Goal: Task Accomplishment & Management: Use online tool/utility

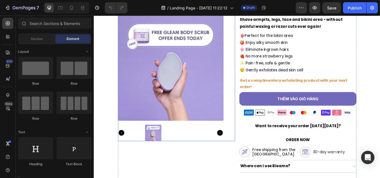
scroll to position [83, 0]
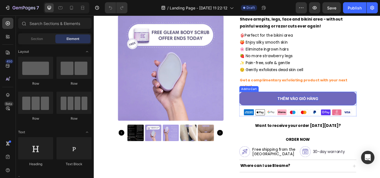
click at [315, 110] on div "Thêm vào giỏ hàng" at bounding box center [331, 113] width 48 height 6
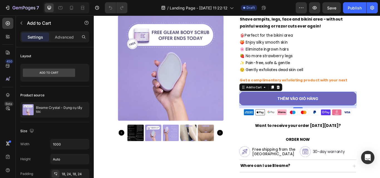
click at [318, 110] on div "Thêm vào giỏ hàng" at bounding box center [331, 113] width 48 height 6
click at [318, 110] on p "Thêm vào giỏ hàng" at bounding box center [331, 113] width 48 height 6
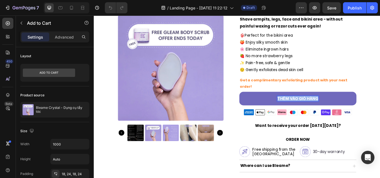
click at [318, 110] on p "Thêm vào giỏ hàng" at bounding box center [331, 113] width 48 height 6
click at [263, 105] on button "CLAM" at bounding box center [331, 113] width 136 height 16
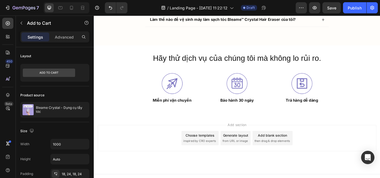
scroll to position [1895, 0]
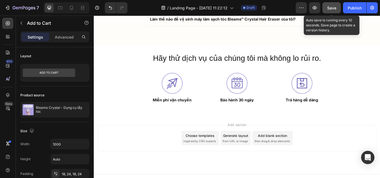
click at [331, 6] on span "Save" at bounding box center [331, 8] width 9 height 5
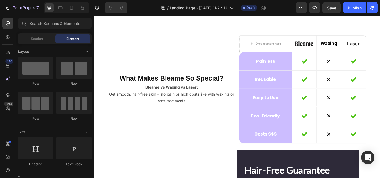
scroll to position [1280, 0]
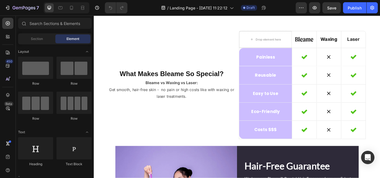
click at [241, 11] on button "Read All Reviews" at bounding box center [260, 4] width 108 height 15
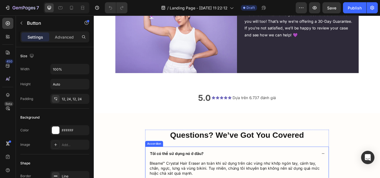
scroll to position [1612, 0]
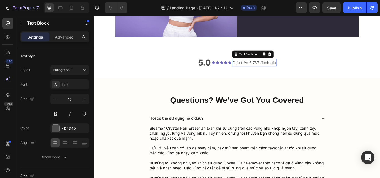
click at [266, 69] on p "Dựa trên 6.737 đánh giá" at bounding box center [280, 71] width 51 height 8
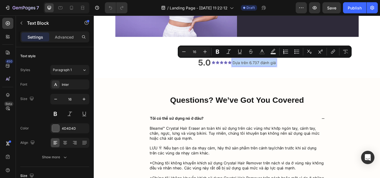
click at [266, 69] on p "Dựa trên 6.737 đánh giá" at bounding box center [280, 71] width 51 height 8
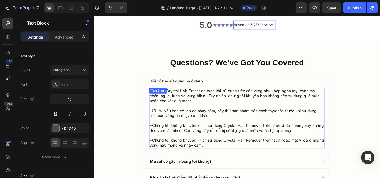
scroll to position [1654, 0]
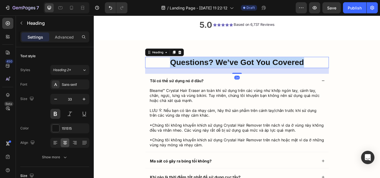
click at [214, 71] on strong "Questions? We’ve Got You Covered" at bounding box center [260, 70] width 156 height 10
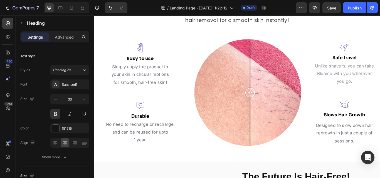
scroll to position [788, 0]
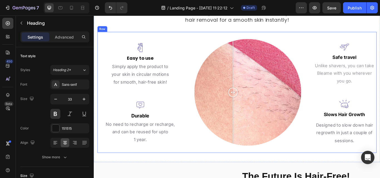
click at [255, 107] on div at bounding box center [255, 105] width 11 height 11
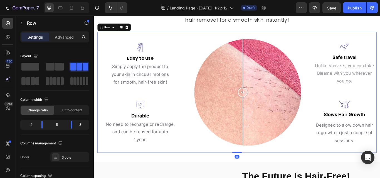
click at [196, 173] on div "Image Easy to use Text block Simply apply the product to your skin in circular …" at bounding box center [260, 105] width 325 height 141
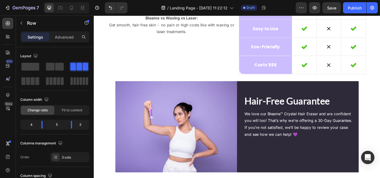
scroll to position [1355, 0]
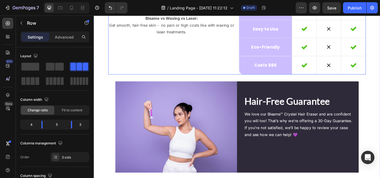
click at [246, 71] on div "What Makes Bleame So Special? Heading Bleame vs Waxing vs Laser: Get smooth, ha…" at bounding box center [184, 21] width 148 height 126
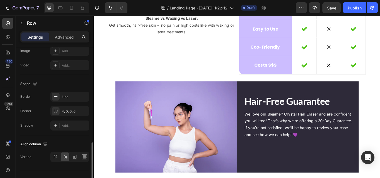
scroll to position [256, 0]
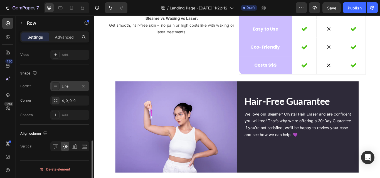
click at [67, 88] on div "Line" at bounding box center [70, 86] width 16 height 5
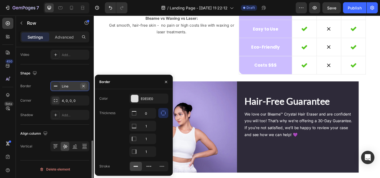
click at [83, 84] on icon "button" at bounding box center [83, 86] width 4 height 4
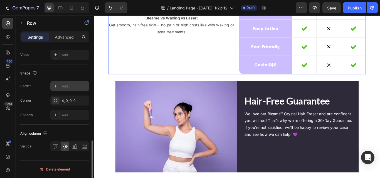
click at [191, 69] on div "What Makes Bleame So Special? Heading Bleame vs Waxing vs Laser: Get smooth, ha…" at bounding box center [184, 21] width 148 height 126
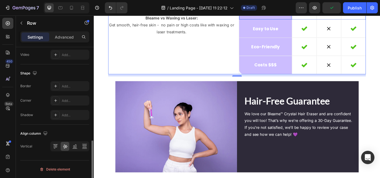
click at [318, 20] on div "Reusable Heading Row" at bounding box center [293, 9] width 61 height 21
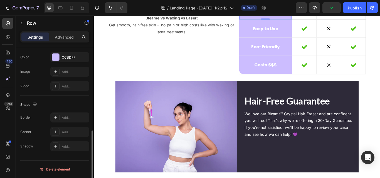
scroll to position [192, 0]
click at [325, 20] on div "Icon" at bounding box center [339, 9] width 28 height 21
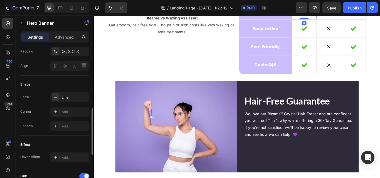
scroll to position [0, 0]
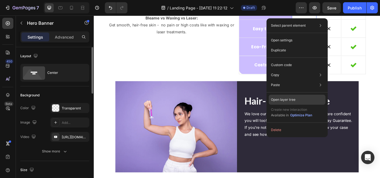
click at [290, 99] on p "Open layer tree" at bounding box center [283, 99] width 24 height 5
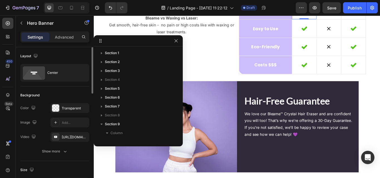
scroll to position [185, 0]
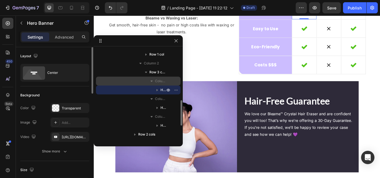
click at [150, 81] on icon "button" at bounding box center [152, 81] width 6 height 6
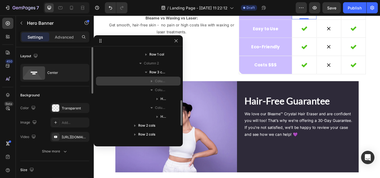
click at [150, 81] on icon "button" at bounding box center [152, 81] width 6 height 6
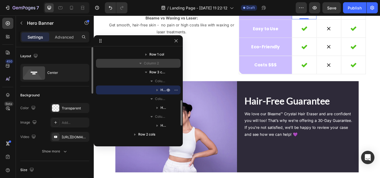
click at [128, 63] on div "Column 2" at bounding box center [138, 63] width 80 height 9
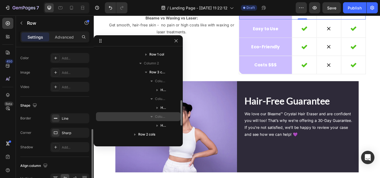
scroll to position [224, 0]
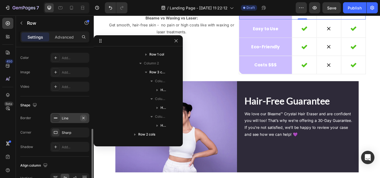
click at [85, 119] on icon "button" at bounding box center [83, 118] width 4 height 4
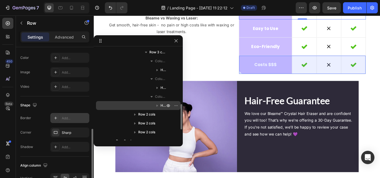
scroll to position [206, 0]
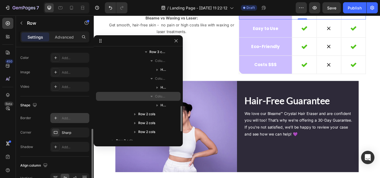
click at [145, 94] on div "Column 3" at bounding box center [138, 96] width 80 height 9
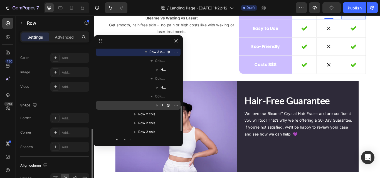
click at [143, 106] on div "Hero Banner" at bounding box center [138, 105] width 80 height 9
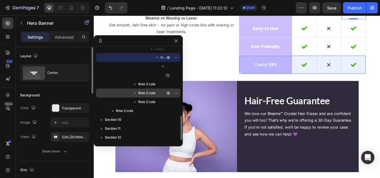
scroll to position [254, 0]
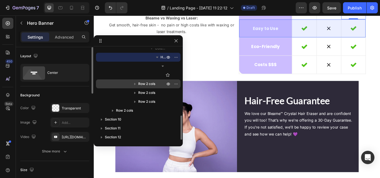
click at [146, 82] on span "Row 2 cols" at bounding box center [146, 84] width 17 height 6
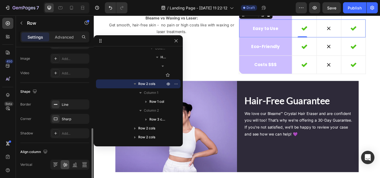
scroll to position [238, 0]
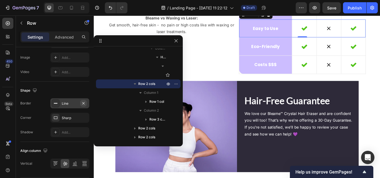
click at [83, 103] on icon "button" at bounding box center [83, 103] width 4 height 4
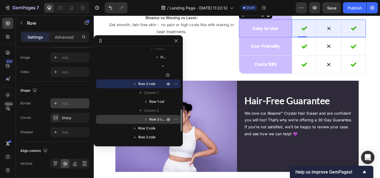
click at [124, 119] on div "Row 3 cols" at bounding box center [138, 119] width 80 height 9
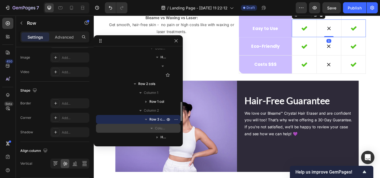
click at [128, 131] on div "Column 1" at bounding box center [138, 128] width 80 height 9
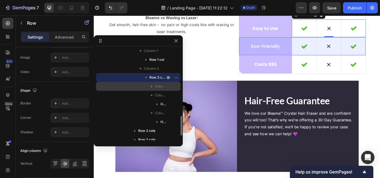
scroll to position [299, 0]
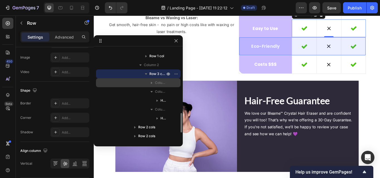
click at [128, 131] on div "Row 2 cols" at bounding box center [138, 127] width 80 height 9
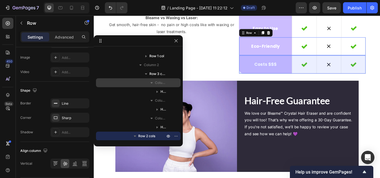
scroll to position [345, 0]
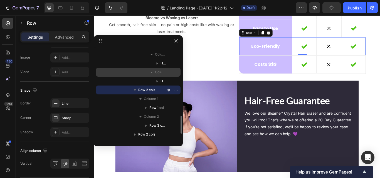
click at [129, 74] on div "Column 3" at bounding box center [138, 72] width 80 height 9
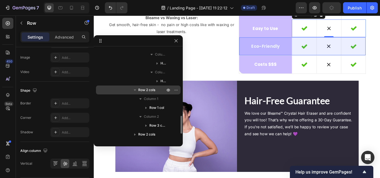
click at [122, 86] on div "Row 2 cols" at bounding box center [138, 90] width 80 height 9
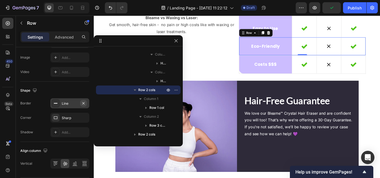
click at [84, 105] on icon "button" at bounding box center [83, 103] width 4 height 4
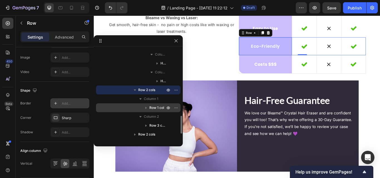
click at [119, 109] on div "Row 1 col" at bounding box center [138, 107] width 80 height 9
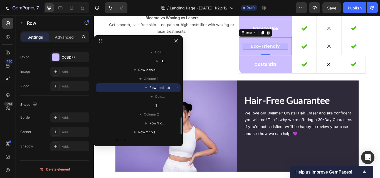
scroll to position [366, 0]
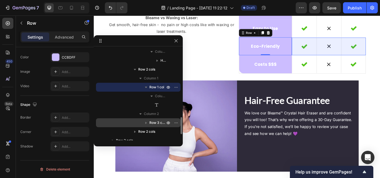
click at [121, 122] on div "Row 3 cols" at bounding box center [138, 122] width 80 height 9
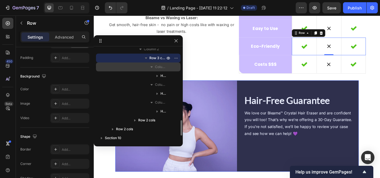
scroll to position [432, 0]
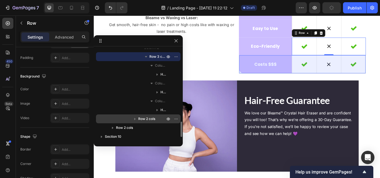
click at [121, 120] on div "Row 2 cols" at bounding box center [138, 118] width 80 height 9
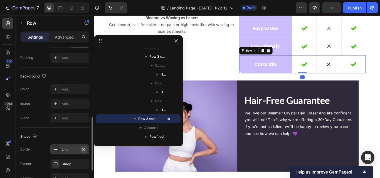
click at [82, 150] on icon "button" at bounding box center [83, 149] width 4 height 4
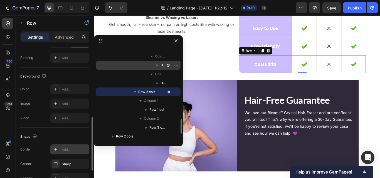
scroll to position [459, 0]
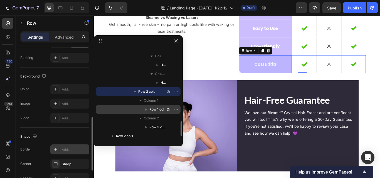
click at [130, 111] on div "Row 1 col" at bounding box center [138, 109] width 80 height 9
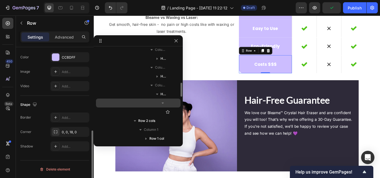
scroll to position [216, 0]
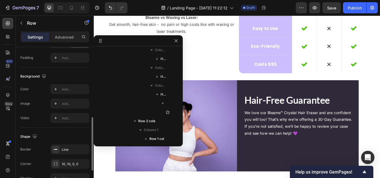
scroll to position [114, 0]
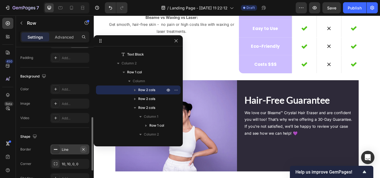
click at [84, 149] on icon "button" at bounding box center [83, 149] width 4 height 4
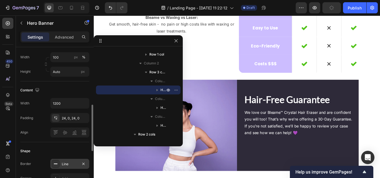
scroll to position [139, 0]
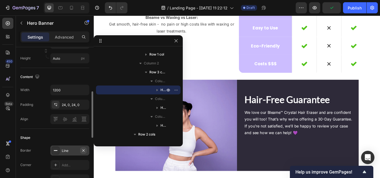
click at [84, 149] on icon "button" at bounding box center [83, 150] width 4 height 4
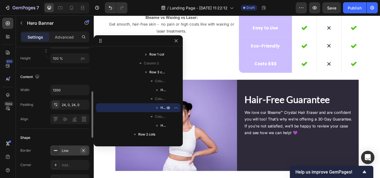
click at [83, 153] on icon "button" at bounding box center [83, 150] width 4 height 4
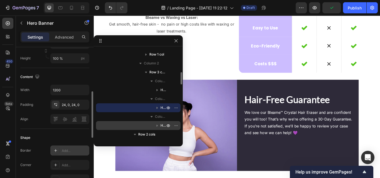
click at [152, 124] on div "Hero Banner" at bounding box center [138, 125] width 80 height 9
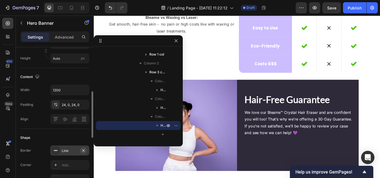
click at [84, 149] on icon "button" at bounding box center [83, 150] width 4 height 4
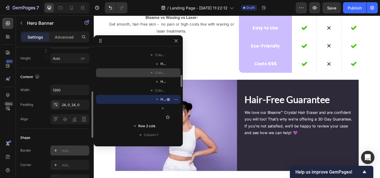
click at [111, 100] on div "Hero Banner" at bounding box center [138, 99] width 80 height 9
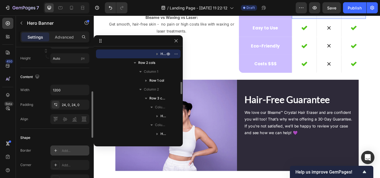
scroll to position [248, 0]
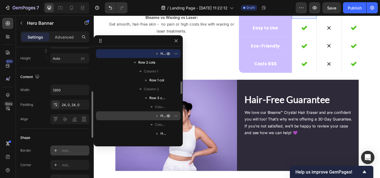
click at [111, 116] on div "Hero Banner" at bounding box center [138, 115] width 80 height 9
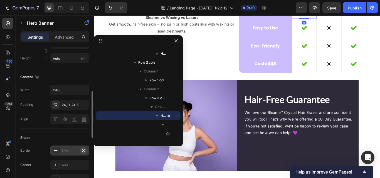
click at [83, 151] on icon "button" at bounding box center [83, 150] width 4 height 4
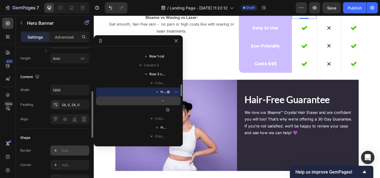
scroll to position [273, 0]
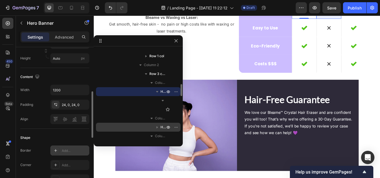
click at [124, 126] on div "Hero Banner" at bounding box center [138, 127] width 80 height 9
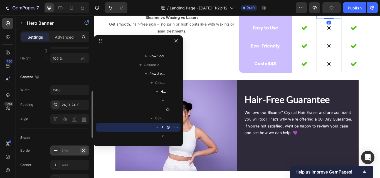
click at [85, 149] on icon "button" at bounding box center [83, 150] width 4 height 4
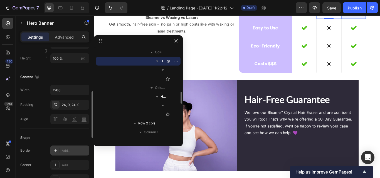
scroll to position [339, 0]
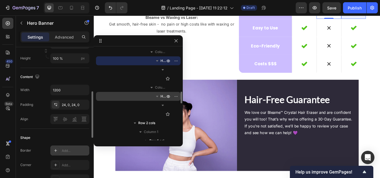
click at [137, 98] on div "Hero Banner" at bounding box center [138, 96] width 80 height 9
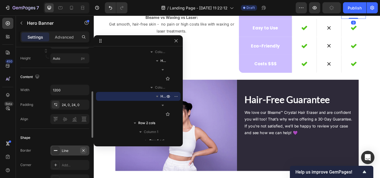
click at [83, 149] on icon "button" at bounding box center [83, 150] width 4 height 4
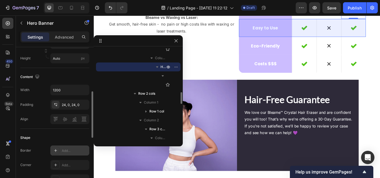
scroll to position [369, 0]
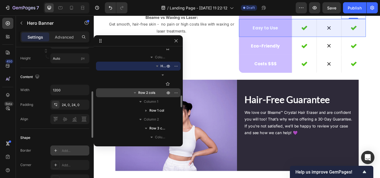
click at [122, 94] on div "Row 2 cols" at bounding box center [138, 92] width 80 height 9
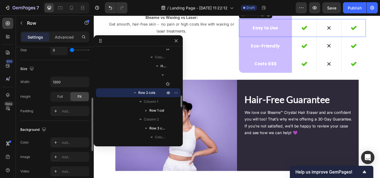
scroll to position [0, 0]
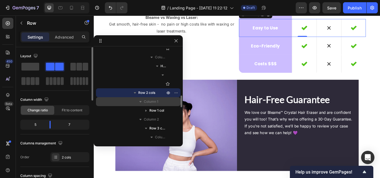
click at [126, 103] on div "Column 1" at bounding box center [138, 101] width 80 height 9
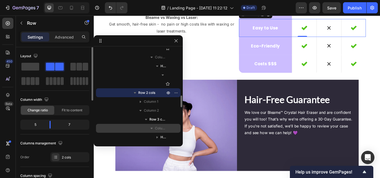
click at [135, 132] on div "Column 1" at bounding box center [138, 128] width 80 height 9
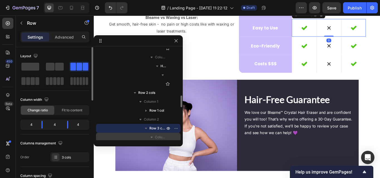
click at [135, 133] on div "Column 1" at bounding box center [138, 137] width 80 height 9
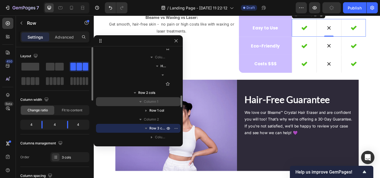
click at [132, 103] on div "Column 1" at bounding box center [138, 101] width 80 height 9
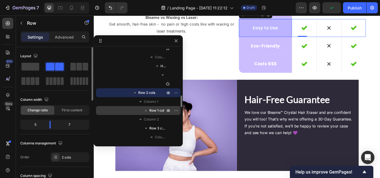
click at [135, 113] on div "Row 1 col" at bounding box center [138, 110] width 80 height 9
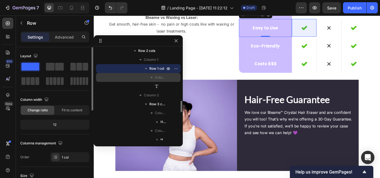
scroll to position [412, 0]
click at [141, 123] on div "Hero Banner" at bounding box center [138, 120] width 80 height 9
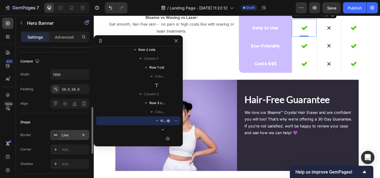
scroll to position [163, 0]
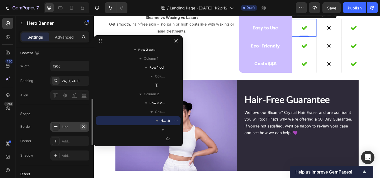
click at [82, 126] on icon "button" at bounding box center [83, 126] width 2 height 2
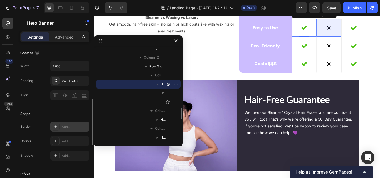
scroll to position [454, 0]
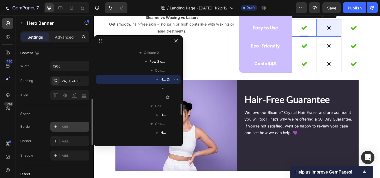
click at [114, 117] on div "Hero Banner" at bounding box center [138, 115] width 80 height 9
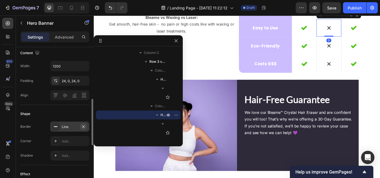
click at [84, 127] on icon "button" at bounding box center [83, 126] width 4 height 4
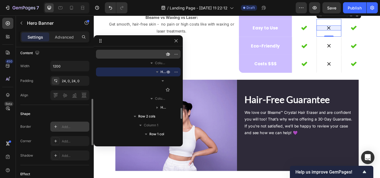
scroll to position [498, 0]
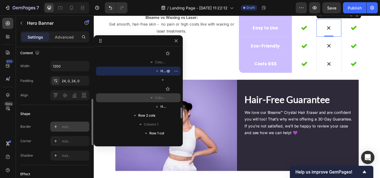
click at [130, 101] on div "Column 3" at bounding box center [138, 97] width 80 height 9
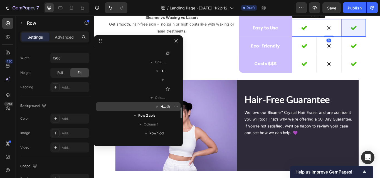
scroll to position [0, 0]
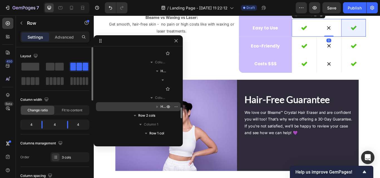
click at [128, 105] on div "Hero Banner" at bounding box center [138, 106] width 80 height 9
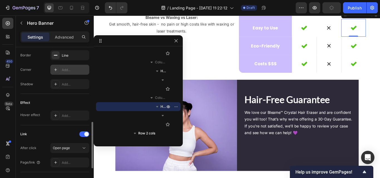
scroll to position [235, 0]
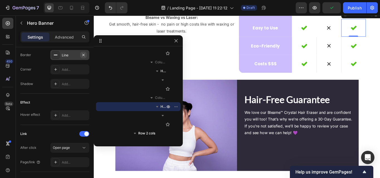
click at [83, 53] on icon "button" at bounding box center [83, 55] width 4 height 4
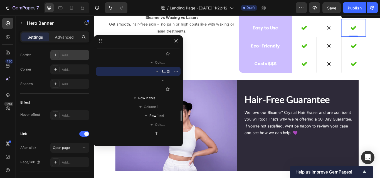
scroll to position [533, 0]
click at [133, 79] on div "Column" at bounding box center [138, 80] width 80 height 9
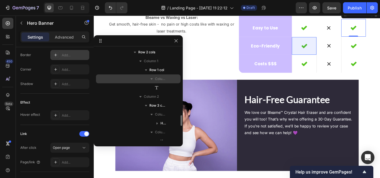
scroll to position [571, 0]
click at [128, 118] on div "Hero Banner" at bounding box center [138, 122] width 80 height 9
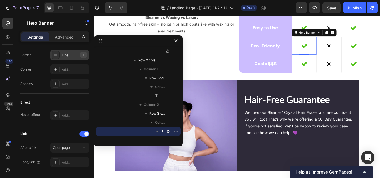
click at [83, 53] on icon "button" at bounding box center [83, 55] width 4 height 4
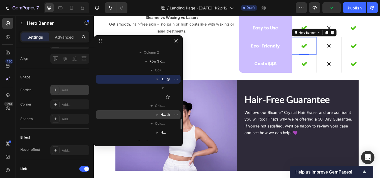
scroll to position [1359, 0]
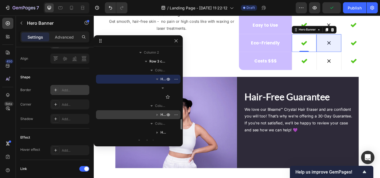
click at [124, 118] on div "Hero Banner" at bounding box center [138, 114] width 80 height 9
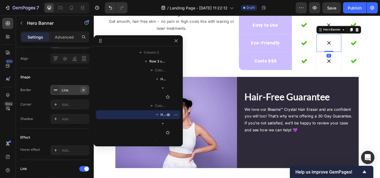
click at [85, 92] on icon "button" at bounding box center [83, 90] width 4 height 4
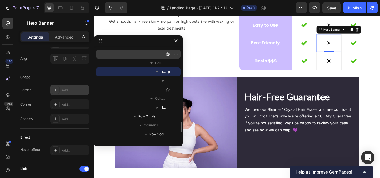
scroll to position [666, 0]
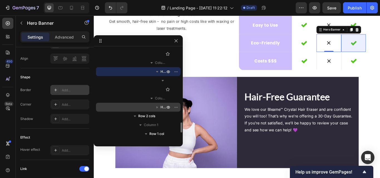
click at [125, 106] on div "Hero Banner" at bounding box center [138, 107] width 80 height 9
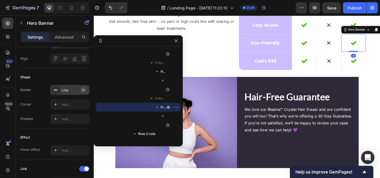
click at [83, 92] on icon "button" at bounding box center [83, 90] width 4 height 4
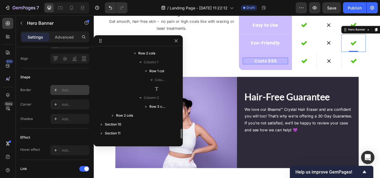
scroll to position [747, 0]
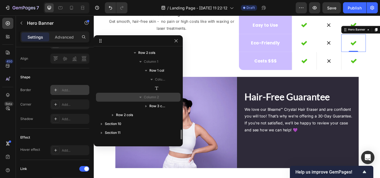
click at [147, 97] on span "Column 2" at bounding box center [151, 97] width 15 height 6
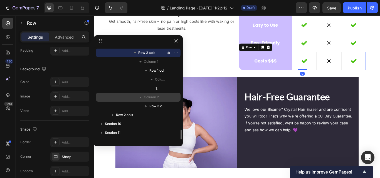
scroll to position [0, 0]
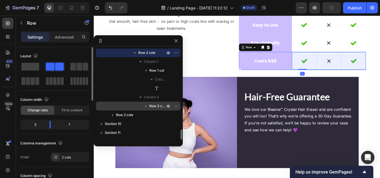
click at [136, 105] on div "Row 3 cols" at bounding box center [138, 106] width 80 height 9
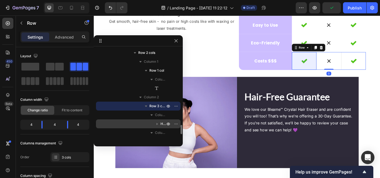
click at [142, 124] on div "Hero Banner" at bounding box center [138, 123] width 80 height 9
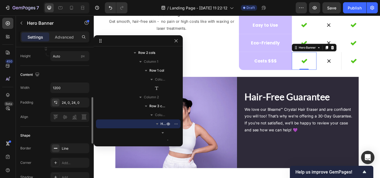
scroll to position [145, 0]
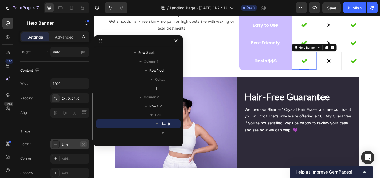
click at [84, 144] on icon "button" at bounding box center [83, 144] width 4 height 4
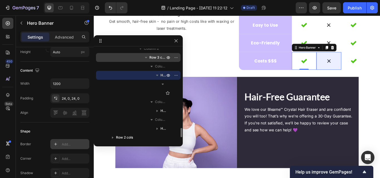
scroll to position [796, 0]
click at [142, 106] on div "Hero Banner" at bounding box center [138, 110] width 80 height 9
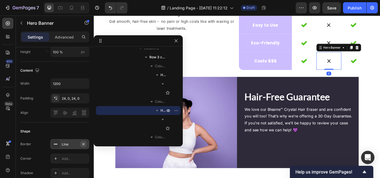
click at [83, 144] on icon "button" at bounding box center [83, 144] width 4 height 4
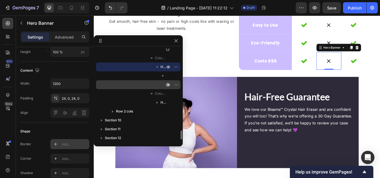
scroll to position [842, 0]
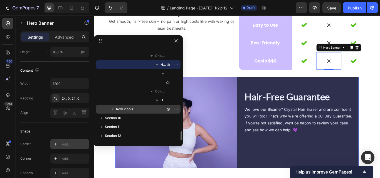
click at [124, 109] on span "Row 2 cols" at bounding box center [124, 109] width 17 height 6
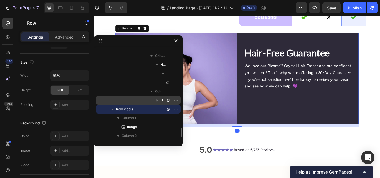
scroll to position [0, 0]
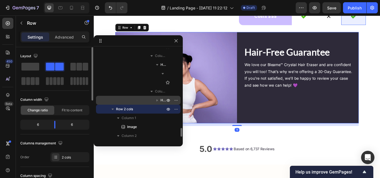
click at [122, 102] on div "Hero Banner" at bounding box center [138, 100] width 80 height 9
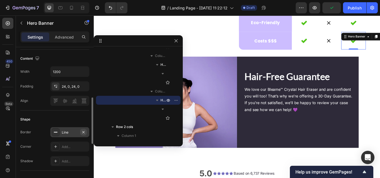
scroll to position [158, 0]
click at [83, 130] on icon "button" at bounding box center [83, 132] width 4 height 4
drag, startPoint x: 175, startPoint y: 41, endPoint x: 114, endPoint y: 29, distance: 61.4
click at [175, 41] on icon "button" at bounding box center [176, 41] width 4 height 4
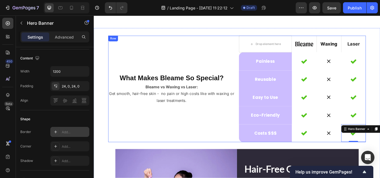
scroll to position [1372, 0]
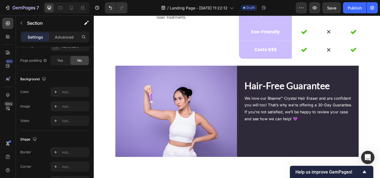
scroll to position [0, 0]
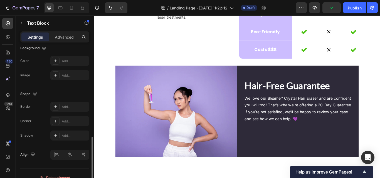
scroll to position [183, 0]
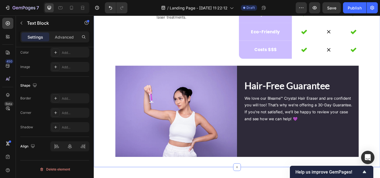
click at [379, 41] on div "What Makes Bleame So Special? Heading Bleame vs Waxing vs Laser: Get smooth, ha…" at bounding box center [260, 63] width 333 height 242
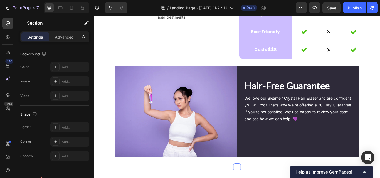
scroll to position [0, 0]
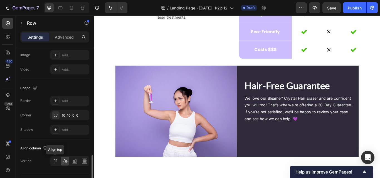
scroll to position [256, 0]
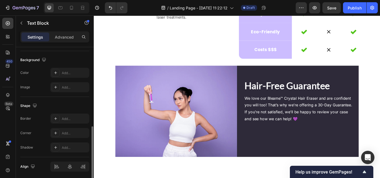
scroll to position [183, 0]
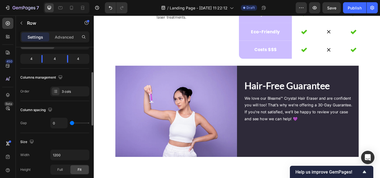
scroll to position [67, 0]
click at [61, 168] on span "Full" at bounding box center [60, 168] width 6 height 5
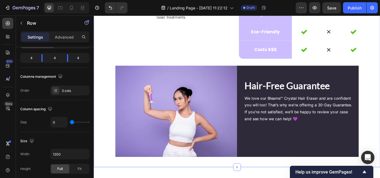
click at [235, 38] on div "What Makes Bleame So Special? Heading Bleame vs Waxing vs Laser: Get smooth, ha…" at bounding box center [260, 63] width 333 height 260
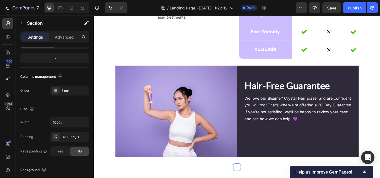
scroll to position [0, 0]
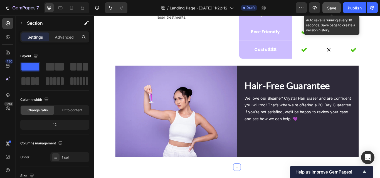
click at [336, 8] on span "Save" at bounding box center [331, 8] width 9 height 5
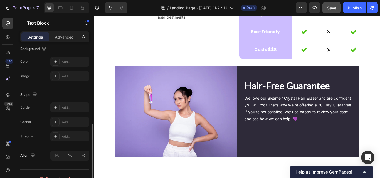
scroll to position [182, 0]
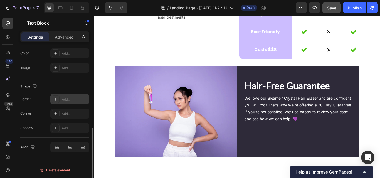
click at [85, 98] on div "Add..." at bounding box center [75, 99] width 26 height 5
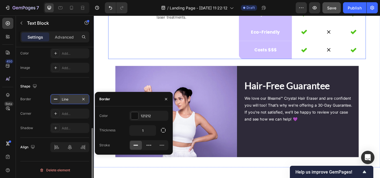
click at [182, 49] on div "What Makes Bleame So Special? Heading Bleame vs Waxing vs Laser: Get smooth, ha…" at bounding box center [184, 4] width 148 height 124
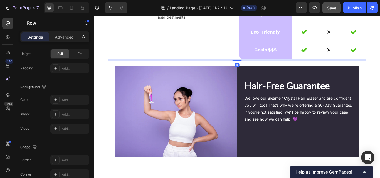
scroll to position [0, 0]
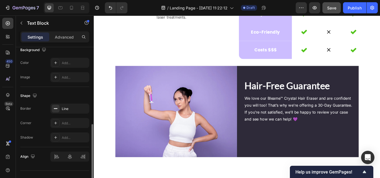
scroll to position [173, 0]
drag, startPoint x: 85, startPoint y: 108, endPoint x: 106, endPoint y: 51, distance: 59.8
click at [85, 108] on icon "button" at bounding box center [83, 108] width 4 height 4
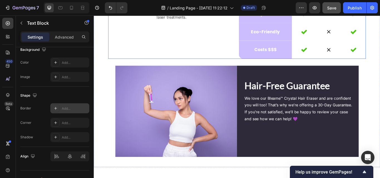
click at [223, 39] on div "What Makes Bleame So Special? Heading Bleame vs Waxing vs Laser: Get smooth, ha…" at bounding box center [184, 4] width 148 height 124
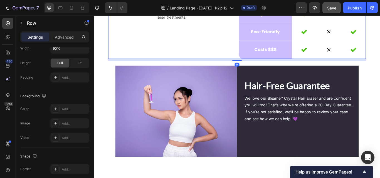
scroll to position [0, 0]
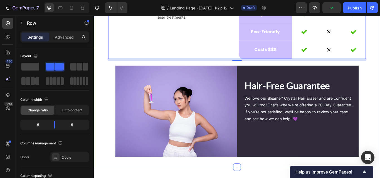
click at [295, 35] on div "What Makes Bleame So Special? Heading Bleame vs Waxing vs Laser: Get smooth, ha…" at bounding box center [260, 63] width 333 height 260
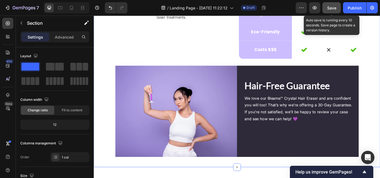
click at [338, 9] on button "Save" at bounding box center [331, 7] width 18 height 11
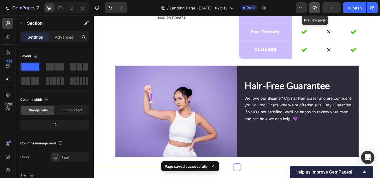
click at [314, 8] on icon "button" at bounding box center [314, 8] width 2 height 2
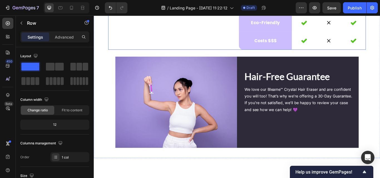
scroll to position [1382, 0]
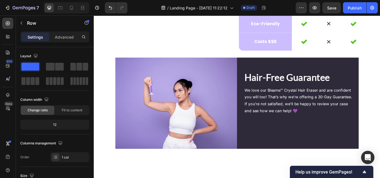
drag, startPoint x: 287, startPoint y: 89, endPoint x: 294, endPoint y: 90, distance: 6.7
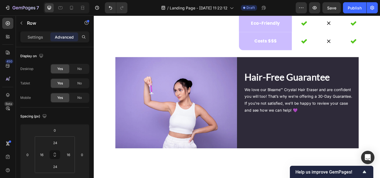
drag, startPoint x: 289, startPoint y: 91, endPoint x: 289, endPoint y: 87, distance: 4.4
type input "0"
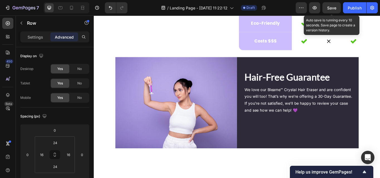
click at [331, 11] on div "Save" at bounding box center [331, 8] width 9 height 6
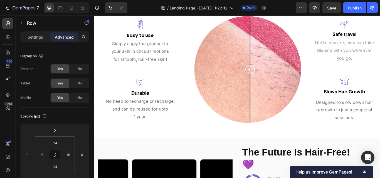
scroll to position [769, 0]
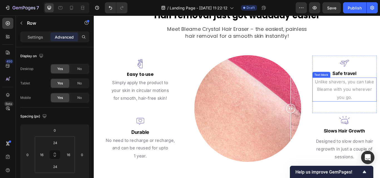
click at [373, 90] on span "Unlike shavers, you can take" at bounding box center [385, 93] width 69 height 6
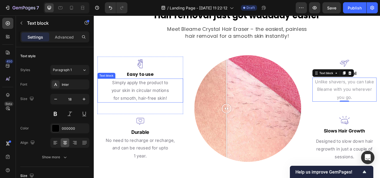
click at [126, 92] on span "Simply apply the product to" at bounding box center [147, 94] width 65 height 6
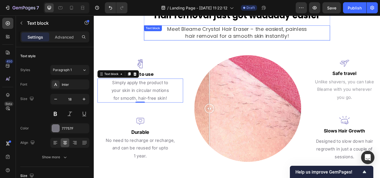
click at [236, 36] on span "hair removal for a smooth skin instantly!" at bounding box center [260, 40] width 120 height 8
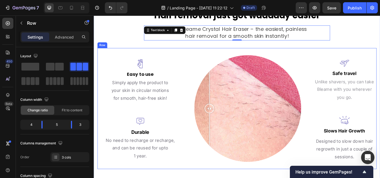
click at [178, 57] on div "Image Easy to use Text block Simply apply the product to your skin in circular …" at bounding box center [260, 124] width 325 height 141
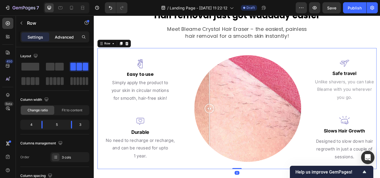
click at [59, 37] on p "Advanced" at bounding box center [64, 37] width 19 height 6
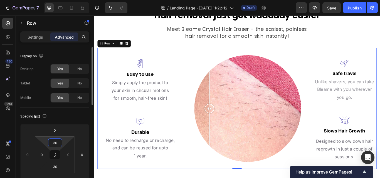
click at [55, 142] on input "30" at bounding box center [54, 143] width 11 height 8
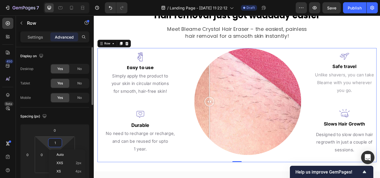
type input "0"
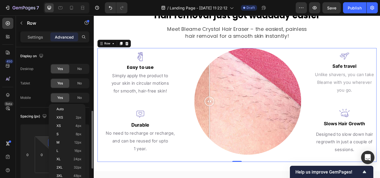
scroll to position [47, 0]
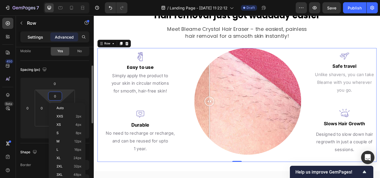
click at [31, 35] on p "Settings" at bounding box center [36, 37] width 16 height 6
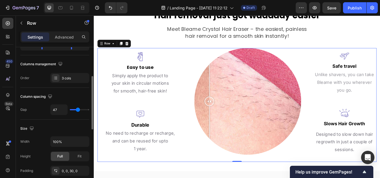
scroll to position [80, 0]
type input "31"
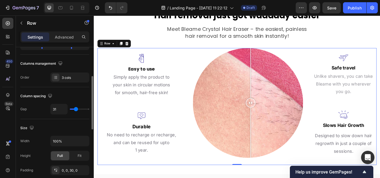
type input "20"
type input "11"
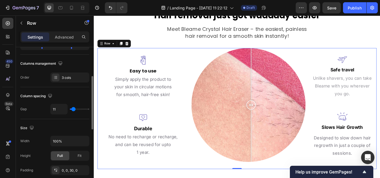
type input "2"
type input "0"
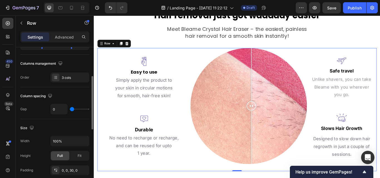
drag, startPoint x: 76, startPoint y: 109, endPoint x: 69, endPoint y: 110, distance: 7.8
type input "0"
click at [70, 110] on input "range" at bounding box center [79, 109] width 19 height 1
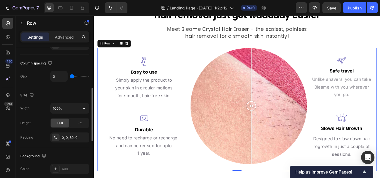
scroll to position [113, 0]
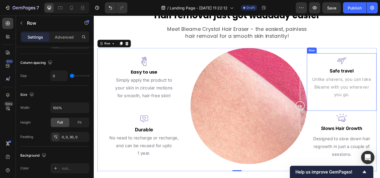
click at [286, 118] on div at bounding box center [274, 122] width 136 height 136
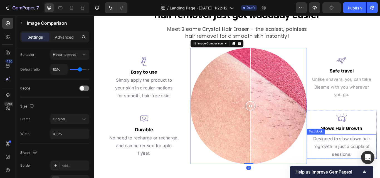
scroll to position [0, 0]
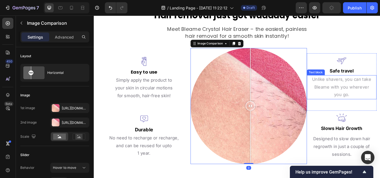
click at [376, 88] on span "Unlike shavers, you can take" at bounding box center [382, 90] width 69 height 6
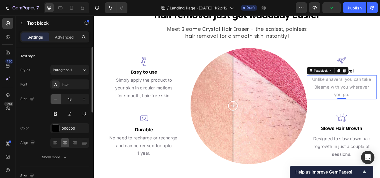
click at [57, 100] on icon "button" at bounding box center [56, 99] width 6 height 6
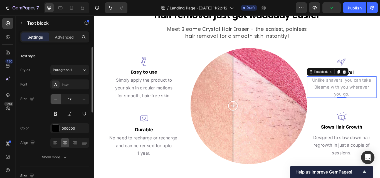
type input "16"
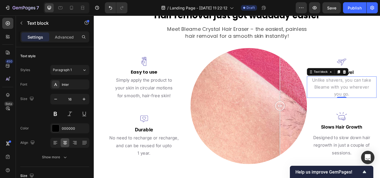
click at [379, 90] on span "Unlike shavers, you can take" at bounding box center [382, 91] width 69 height 6
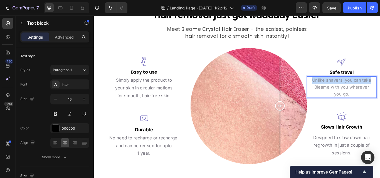
click at [379, 90] on span "Unlike shavers, you can take" at bounding box center [382, 91] width 69 height 6
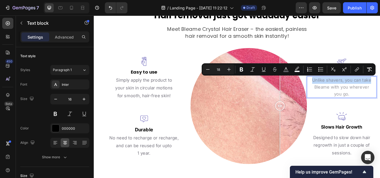
click at [379, 90] on span "Unlike shavers, you can take" at bounding box center [382, 91] width 69 height 6
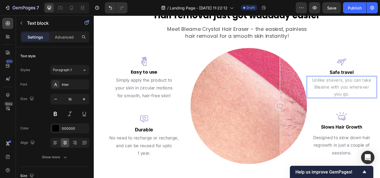
click at [379, 90] on span "Unlike shavers, you can take" at bounding box center [382, 91] width 69 height 6
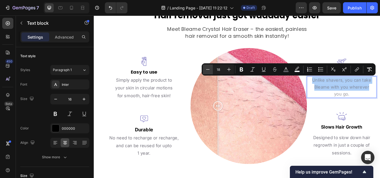
click at [206, 71] on icon "Editor contextual toolbar" at bounding box center [208, 70] width 6 height 6
type input "16"
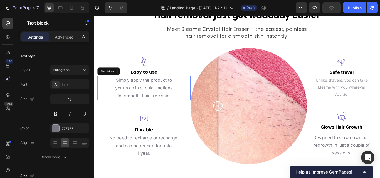
click at [126, 103] on p "your skin in circular motions" at bounding box center [151, 100] width 107 height 9
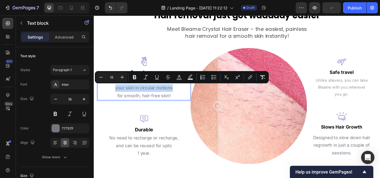
click at [126, 103] on p "your skin in circular motions" at bounding box center [151, 100] width 107 height 9
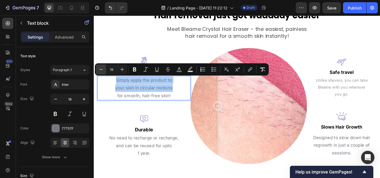
click at [100, 69] on icon "Editor contextual toolbar" at bounding box center [101, 70] width 6 height 6
type input "16"
click at [54, 100] on icon "button" at bounding box center [56, 99] width 6 height 6
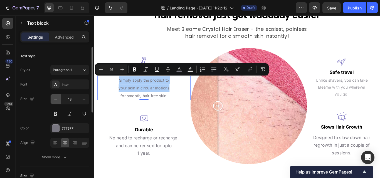
click at [54, 100] on icon "button" at bounding box center [56, 99] width 6 height 6
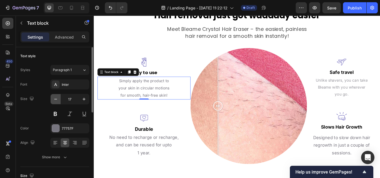
type input "16"
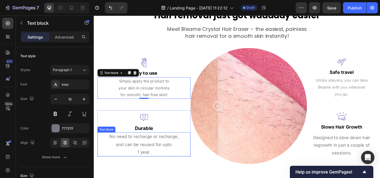
click at [127, 157] on p "No need to recharge or recharge," at bounding box center [151, 157] width 107 height 9
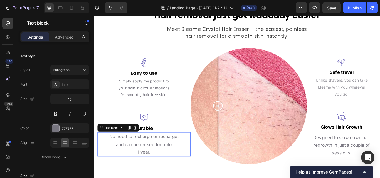
click at [127, 157] on p "No need to recharge or recharge," at bounding box center [151, 157] width 107 height 9
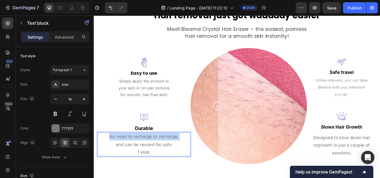
click at [127, 157] on p "No need to recharge or recharge," at bounding box center [151, 157] width 107 height 9
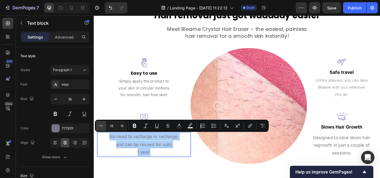
click at [99, 125] on icon "Editor contextual toolbar" at bounding box center [101, 126] width 6 height 6
click at [122, 129] on button "Plus" at bounding box center [122, 126] width 10 height 10
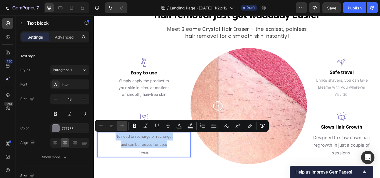
type input "16"
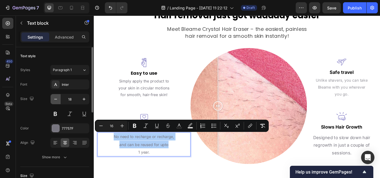
click at [57, 100] on icon "button" at bounding box center [56, 99] width 6 height 6
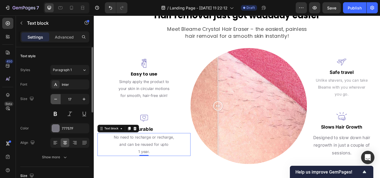
click at [57, 100] on icon "button" at bounding box center [56, 99] width 6 height 6
type input "16"
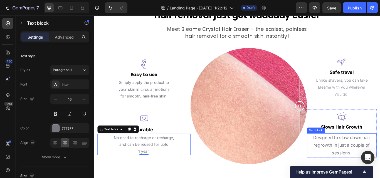
click at [370, 163] on p "regrowth in just a couple of" at bounding box center [382, 167] width 80 height 9
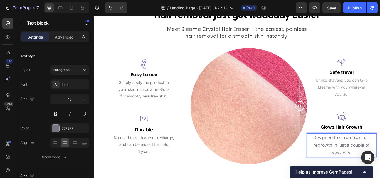
click at [370, 163] on p "Designed to slow down hair" at bounding box center [382, 158] width 80 height 9
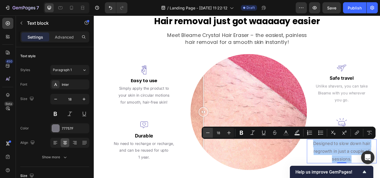
click at [206, 131] on icon "Editor contextual toolbar" at bounding box center [208, 133] width 6 height 6
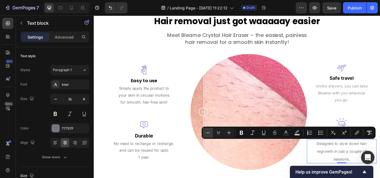
type input "16"
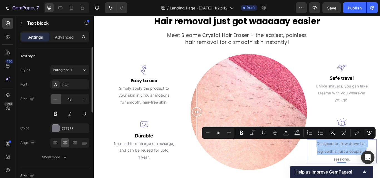
click at [56, 100] on icon "button" at bounding box center [56, 99] width 6 height 6
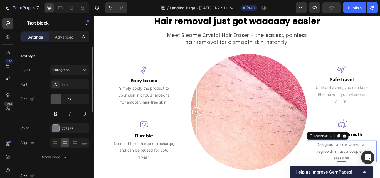
type input "16"
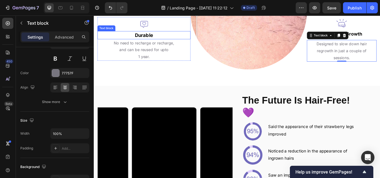
scroll to position [900, 0]
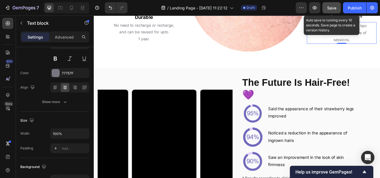
click at [325, 7] on button "Save" at bounding box center [331, 7] width 18 height 11
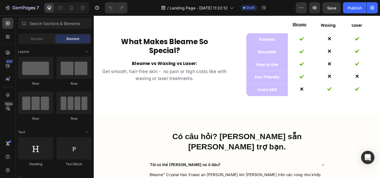
scroll to position [1317, 0]
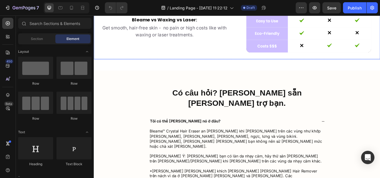
click at [243, 67] on div "What Makes Bleame So Special? Heading Bleame vs Waxing vs Laser: Heading Get sm…" at bounding box center [176, 16] width 164 height 100
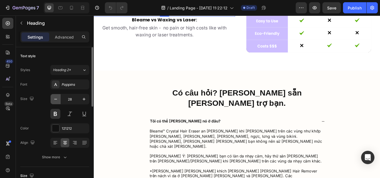
click at [54, 99] on icon "button" at bounding box center [56, 99] width 6 height 6
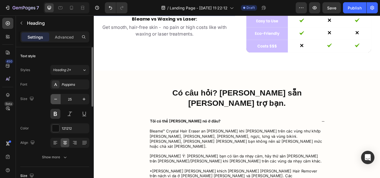
type input "24"
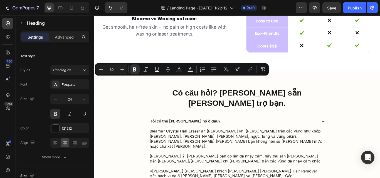
click at [104, 70] on button "Minus" at bounding box center [101, 69] width 10 height 10
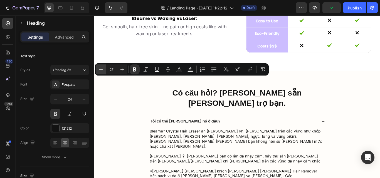
type input "26"
click at [80, 101] on button "button" at bounding box center [84, 99] width 10 height 10
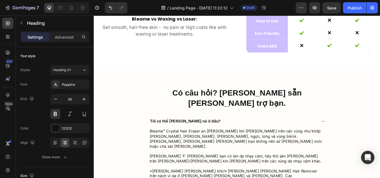
click at [157, 10] on p "What Makes Bleame So Special?" at bounding box center [175, 0] width 163 height 19
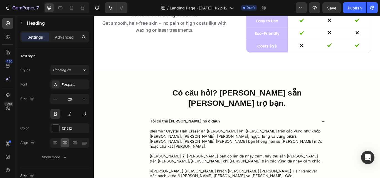
scroll to position [1321, 0]
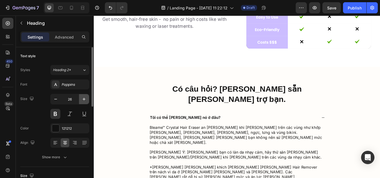
click at [82, 101] on icon "button" at bounding box center [84, 99] width 6 height 6
type input "28"
drag, startPoint x: 141, startPoint y: 98, endPoint x: 146, endPoint y: 98, distance: 5.3
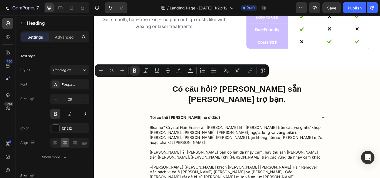
click at [122, 69] on icon "Editor contextual toolbar" at bounding box center [122, 71] width 6 height 6
type input "28"
click at [107, 62] on div "What Makes Bleame So Special? Heading 0 Bleame vs Waxing vs Laser: Heading Get …" at bounding box center [176, 12] width 164 height 100
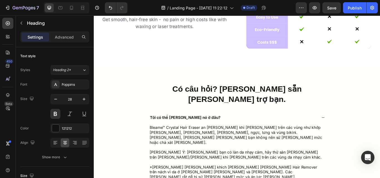
click at [174, 14] on strong "Bleame vs Waxing vs Laser:" at bounding box center [176, 11] width 76 height 8
click at [174, 62] on div "⁠⁠⁠⁠⁠⁠⁠ What Makes Bleame So Special? Heading Bleame vs Waxing vs Laser: Headin…" at bounding box center [176, 12] width 164 height 100
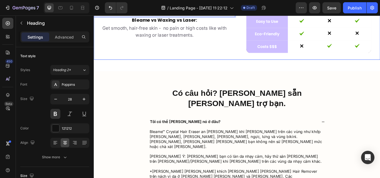
click at [182, 67] on div "What Makes Bleame So Special? Heading 0 Bleame vs Waxing vs Laser: Heading Get …" at bounding box center [176, 17] width 164 height 100
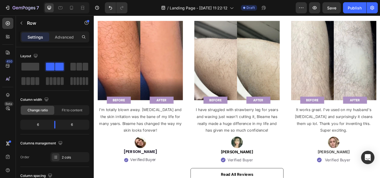
scroll to position [1127, 0]
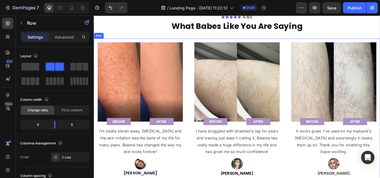
click at [203, 122] on div "Image I'm totally blown away. Ingrown hair and the skin irritation was the bane…" at bounding box center [260, 138] width 333 height 191
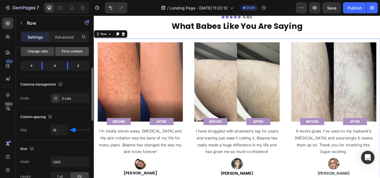
scroll to position [59, 0]
type input "9"
type input "2"
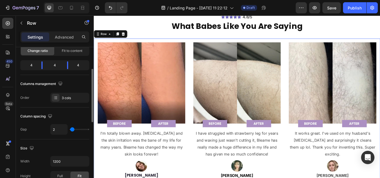
type input "0"
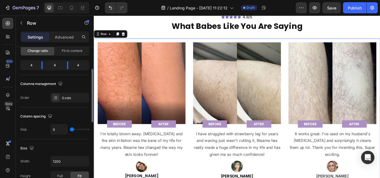
drag, startPoint x: 73, startPoint y: 129, endPoint x: 64, endPoint y: 131, distance: 9.1
type input "0"
click at [70, 130] on input "range" at bounding box center [79, 129] width 19 height 1
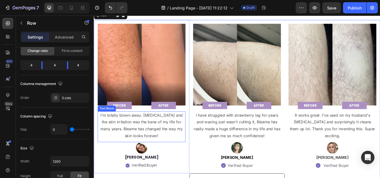
scroll to position [1156, 0]
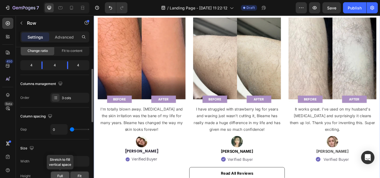
click at [60, 173] on div "Full" at bounding box center [60, 176] width 18 height 9
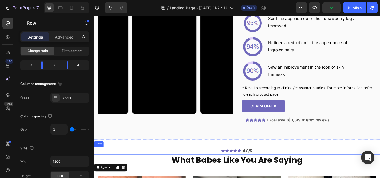
scroll to position [968, 0]
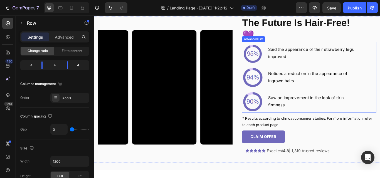
click at [303, 48] on li "Image Said the appearance of their strawberry legs improved Text Block" at bounding box center [335, 59] width 138 height 26
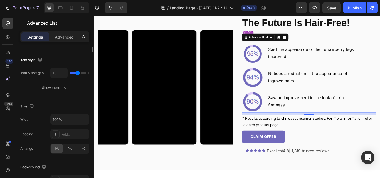
scroll to position [0, 0]
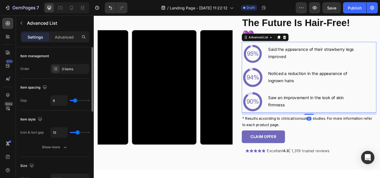
type input "3"
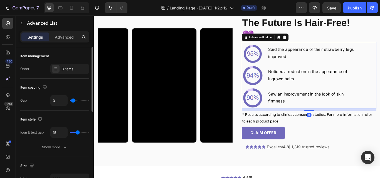
type input "0"
drag, startPoint x: 76, startPoint y: 99, endPoint x: 66, endPoint y: 114, distance: 17.7
type input "0"
click at [70, 100] on input "range" at bounding box center [79, 100] width 19 height 1
drag, startPoint x: 80, startPoint y: 131, endPoint x: 68, endPoint y: 132, distance: 12.5
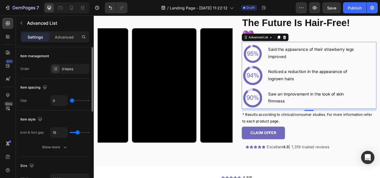
click at [68, 132] on div "15" at bounding box center [69, 132] width 39 height 11
type input "8"
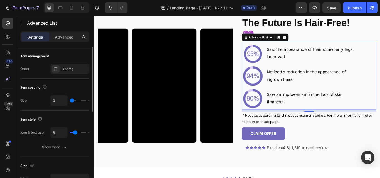
type input "2"
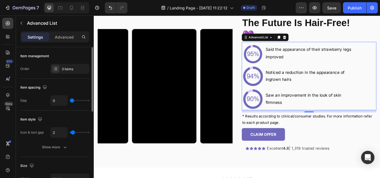
type input "1"
type input "0"
drag, startPoint x: 79, startPoint y: 133, endPoint x: 66, endPoint y: 134, distance: 12.8
type input "0"
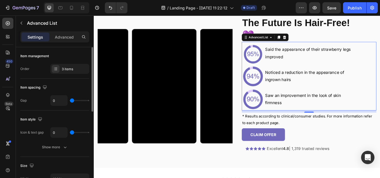
click at [70, 133] on input "range" at bounding box center [79, 132] width 19 height 1
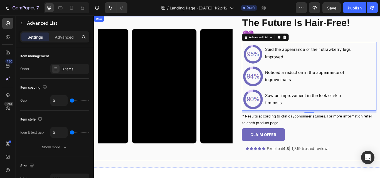
click at [243, 171] on div "Video Video Video Video Carousel" at bounding box center [176, 98] width 157 height 164
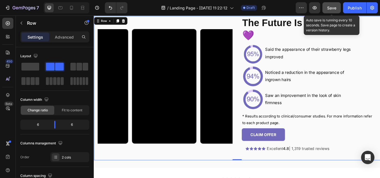
drag, startPoint x: 328, startPoint y: 7, endPoint x: 241, endPoint y: 53, distance: 98.3
click at [328, 7] on span "Save" at bounding box center [331, 8] width 9 height 5
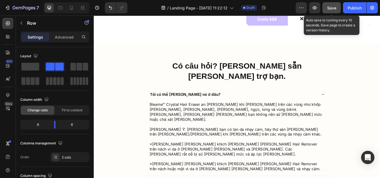
scroll to position [1480, 0]
click at [337, 11] on button "Save" at bounding box center [331, 7] width 18 height 11
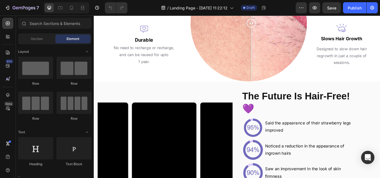
scroll to position [866, 0]
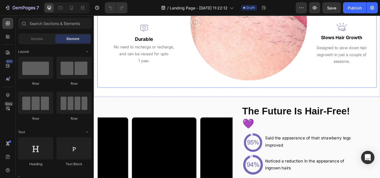
click at [207, 96] on div "Image Easy to use Text block Simply apply the product to your skin in circular …" at bounding box center [260, 28] width 325 height 144
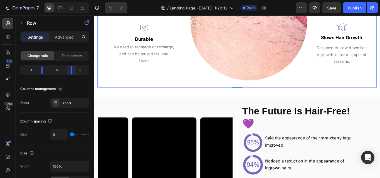
scroll to position [858, 0]
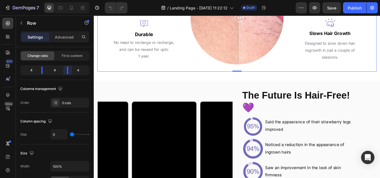
drag, startPoint x: 69, startPoint y: 70, endPoint x: 60, endPoint y: 63, distance: 10.9
click at [64, 0] on body "7 Version history / Landing Page - Sep 25, 11:22:12 Draft Preview Save Publish …" at bounding box center [190, 0] width 380 height 0
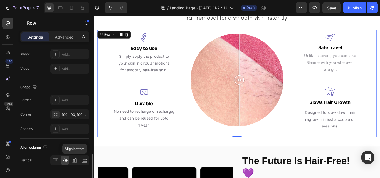
scroll to position [256, 0]
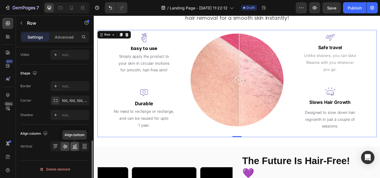
click at [72, 149] on icon at bounding box center [75, 147] width 6 height 6
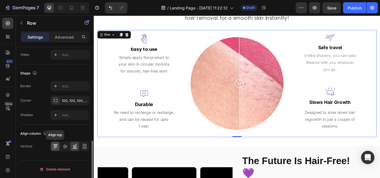
click at [58, 146] on icon at bounding box center [56, 147] width 6 height 6
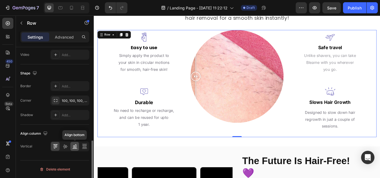
click at [71, 148] on div at bounding box center [74, 146] width 9 height 9
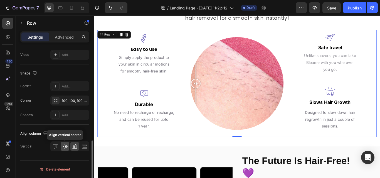
click at [64, 147] on icon at bounding box center [65, 147] width 4 height 4
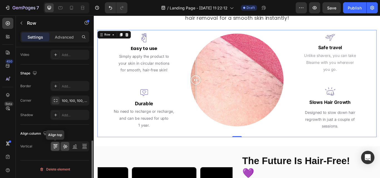
click at [56, 148] on icon at bounding box center [55, 146] width 1 height 3
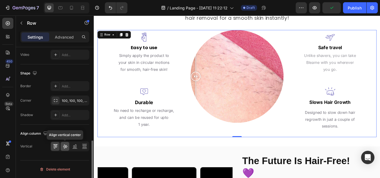
click at [65, 147] on icon at bounding box center [65, 147] width 4 height 4
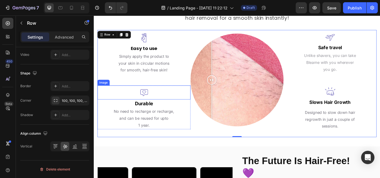
click at [231, 110] on div at bounding box center [231, 120] width 1 height 49
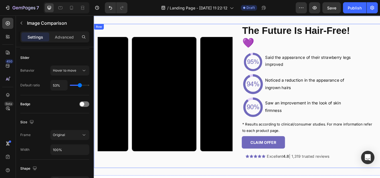
scroll to position [943, 0]
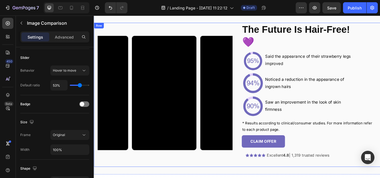
click at [259, 54] on div "Video Video Video Video Carousel The Future Is Hair-Free! 💜 Heading Image Said …" at bounding box center [260, 108] width 333 height 168
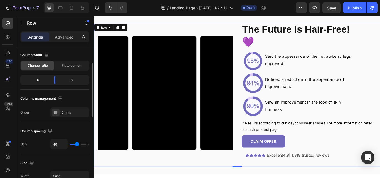
scroll to position [45, 0]
type input "20"
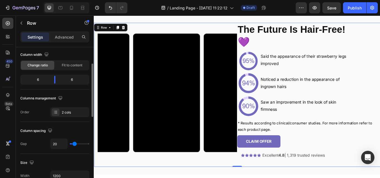
type input "2"
type input "4"
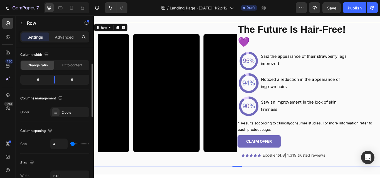
type input "11"
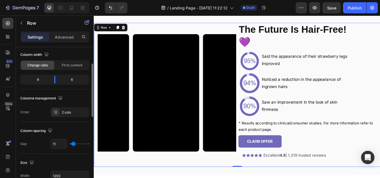
type input "24"
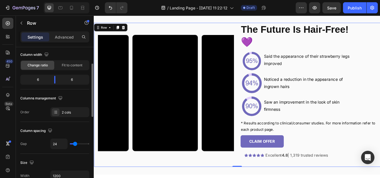
type input "29"
type input "33"
type input "38"
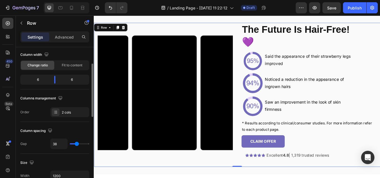
type input "38"
click at [77, 144] on input "range" at bounding box center [79, 143] width 19 height 1
click at [216, 31] on div "Video Video Video Video Carousel" at bounding box center [176, 106] width 157 height 164
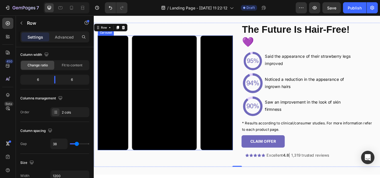
click at [215, 46] on div "Video Video Video Video" at bounding box center [176, 106] width 157 height 134
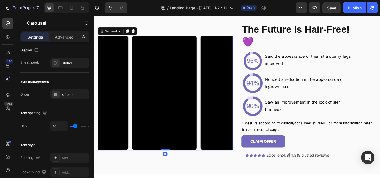
scroll to position [0, 0]
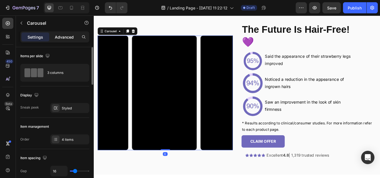
click at [60, 33] on div "Advanced" at bounding box center [64, 37] width 28 height 9
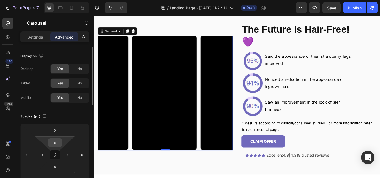
click at [58, 140] on input "0" at bounding box center [54, 143] width 11 height 8
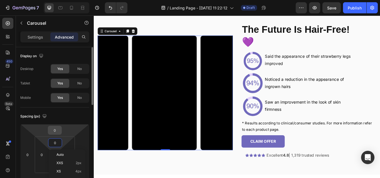
click at [56, 131] on input "0" at bounding box center [54, 130] width 11 height 8
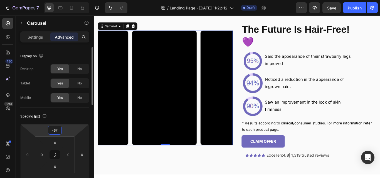
type input "-68"
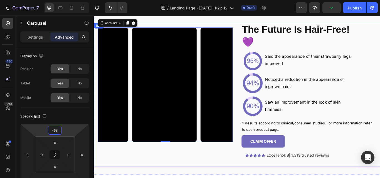
click at [260, 141] on div "Video Video Video Video Carousel 0 The Future Is Hair-Free! 💜 Heading Image Sai…" at bounding box center [260, 108] width 333 height 168
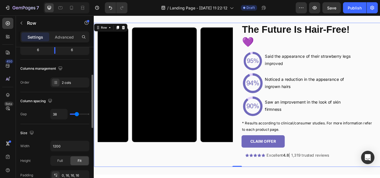
scroll to position [75, 0]
type input "18"
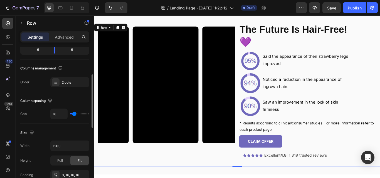
type input "31"
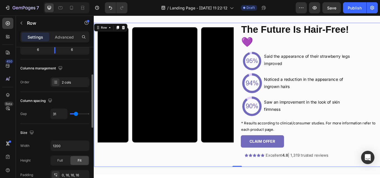
type input "62"
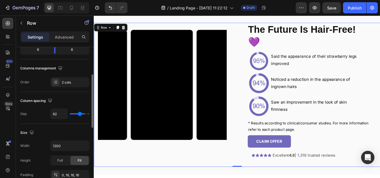
type input "89"
type input "93"
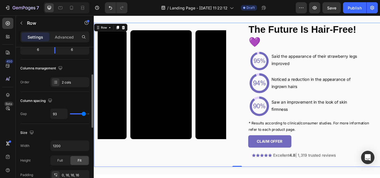
type input "58"
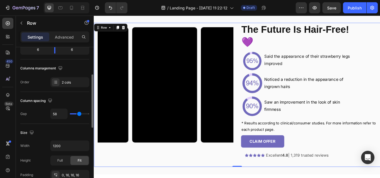
type input "33"
type input "16"
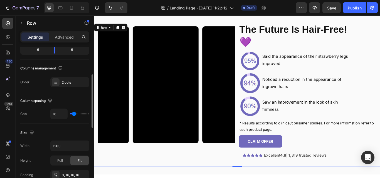
type input "16"
click at [74, 113] on input "range" at bounding box center [79, 113] width 19 height 1
click at [73, 114] on input "range" at bounding box center [79, 113] width 19 height 1
click at [235, 175] on div "Video Video Video Video Carousel" at bounding box center [178, 106] width 160 height 164
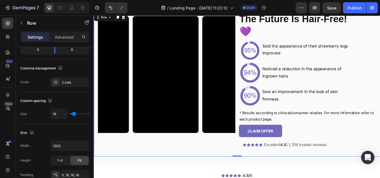
scroll to position [956, 0]
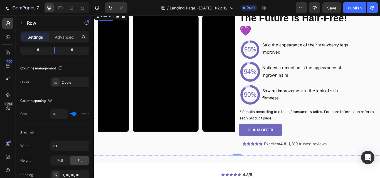
click at [219, 128] on div "Video Video Video Video" at bounding box center [178, 83] width 160 height 136
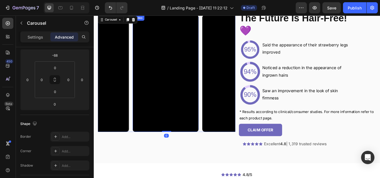
scroll to position [0, 0]
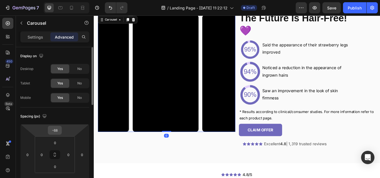
click at [60, 131] on div "-68" at bounding box center [55, 130] width 14 height 9
click at [52, 131] on input "-68" at bounding box center [54, 130] width 11 height 8
type input "0"
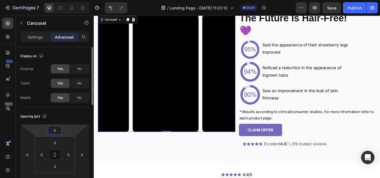
scroll to position [947, 0]
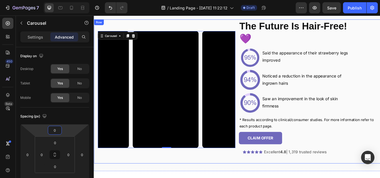
click at [186, 178] on div "Video Video Video Video Carousel 0" at bounding box center [178, 102] width 160 height 164
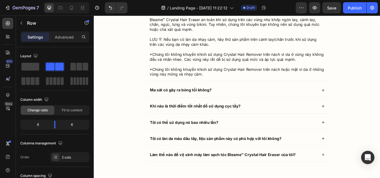
scroll to position [1609, 0]
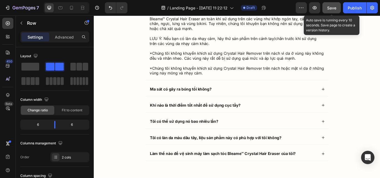
click at [328, 9] on span "Save" at bounding box center [331, 8] width 9 height 5
click at [329, 9] on span "Save" at bounding box center [331, 8] width 9 height 5
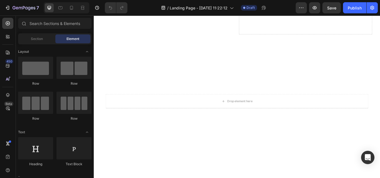
scroll to position [561, 0]
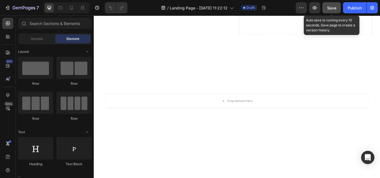
click at [330, 11] on button "Save" at bounding box center [331, 7] width 18 height 11
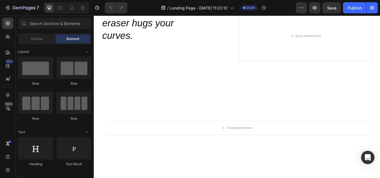
scroll to position [531, 0]
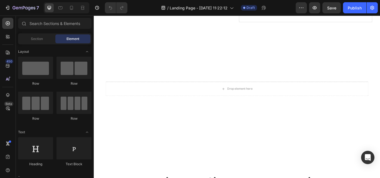
scroll to position [575, 0]
click at [169, 48] on video "Background Image" at bounding box center [260, 100] width 315 height 177
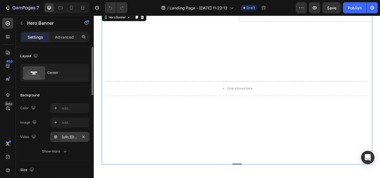
click at [69, 138] on div "[URL][DOMAIN_NAME]" at bounding box center [70, 137] width 16 height 5
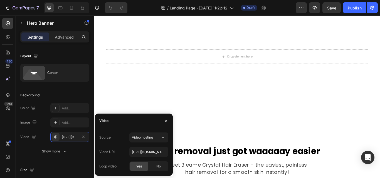
scroll to position [617, 0]
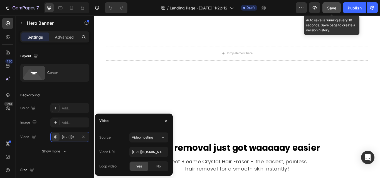
click at [328, 7] on span "Save" at bounding box center [331, 8] width 9 height 5
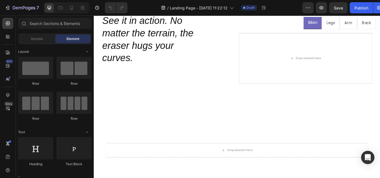
scroll to position [441, 0]
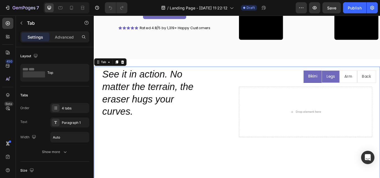
click at [359, 87] on li "Legs" at bounding box center [369, 87] width 21 height 15
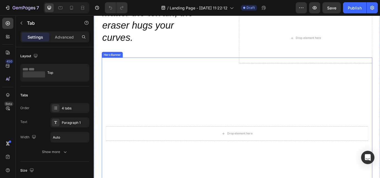
scroll to position [446, 0]
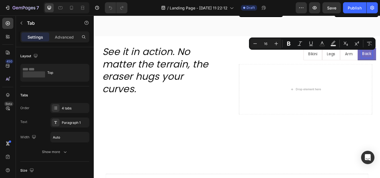
scroll to position [467, 0]
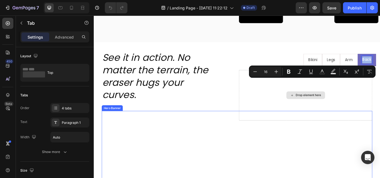
scroll to position [434, 0]
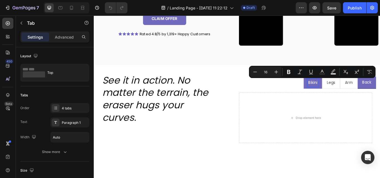
click at [345, 94] on p "Bikini" at bounding box center [348, 94] width 11 height 8
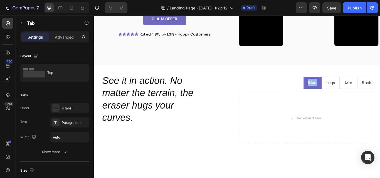
click at [345, 94] on p "Bikini" at bounding box center [348, 94] width 11 height 8
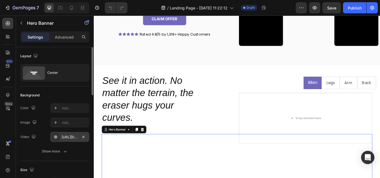
click at [64, 138] on div "[URL][DOMAIN_NAME]" at bounding box center [70, 137] width 16 height 5
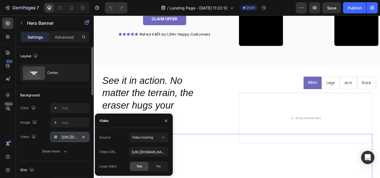
click at [64, 138] on div "[URL][DOMAIN_NAME]" at bounding box center [70, 137] width 16 height 5
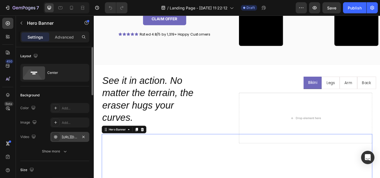
click at [64, 138] on div "https://cdn.shopify.com/videos/c/o/v/1307412d44404ad086374af34826af77.mp4" at bounding box center [70, 137] width 16 height 5
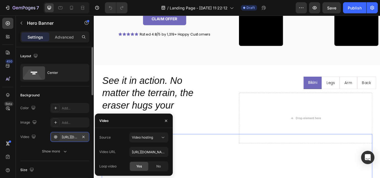
click at [64, 138] on div "https://cdn.shopify.com/videos/c/o/v/1307412d44404ad086374af34826af77.mp4" at bounding box center [70, 137] width 16 height 5
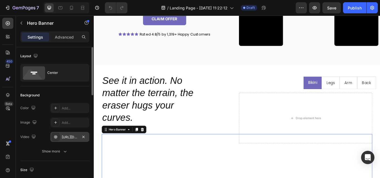
click at [64, 138] on div "https://cdn.shopify.com/videos/c/o/v/1307412d44404ad086374af34826af77.mp4" at bounding box center [70, 137] width 16 height 5
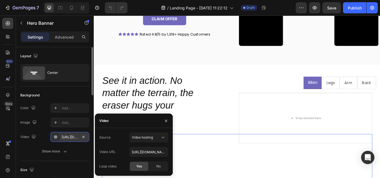
click at [64, 138] on div "https://cdn.shopify.com/videos/c/o/v/1307412d44404ad086374af34826af77.mp4" at bounding box center [70, 137] width 16 height 5
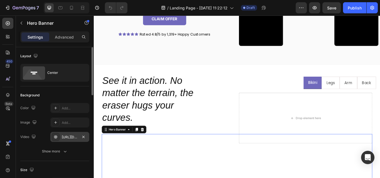
click at [66, 135] on div "https://cdn.shopify.com/videos/c/o/v/1307412d44404ad086374af34826af77.mp4" at bounding box center [70, 137] width 16 height 5
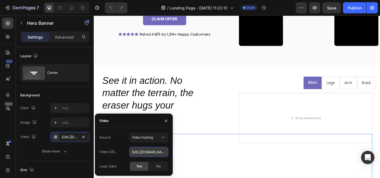
click at [139, 153] on input "https://cdn.shopify.com/videos/c/o/v/1307412d44404ad086374af34826af77.mp4" at bounding box center [148, 152] width 39 height 10
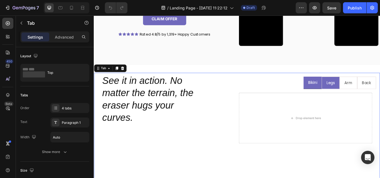
click at [364, 97] on div "Legs" at bounding box center [369, 94] width 11 height 10
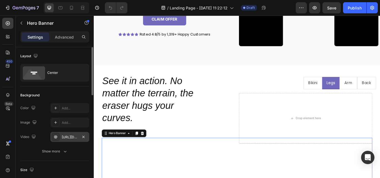
click at [65, 136] on div "https://cdn.shopify.com/videos/c/o/v/92a407d4e0c94a288eb54cac18c387dc.mp4" at bounding box center [70, 137] width 16 height 5
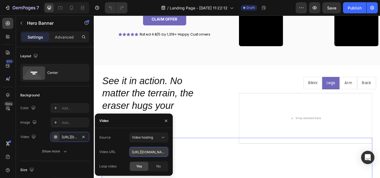
click at [143, 153] on input "https://cdn.shopify.com/videos/c/o/v/92a407d4e0c94a288eb54cac18c387dc.mp4" at bounding box center [148, 152] width 39 height 10
paste input "1307412d44404ad086374af34826af77"
type input "https://cdn.shopify.com/videos/c/o/v/1307412d44404ad086374af34826af77.mp4"
click at [143, 153] on input "https://cdn.shopify.com/videos/c/o/v/1307412d44404ad086374af34826af77.mp4" at bounding box center [148, 152] width 39 height 10
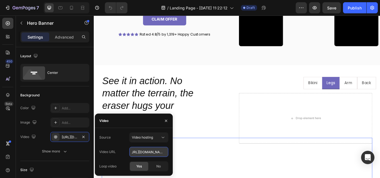
click at [143, 153] on input "https://cdn.shopify.com/videos/c/o/v/1307412d44404ad086374af34826af77.mp4" at bounding box center [148, 152] width 39 height 10
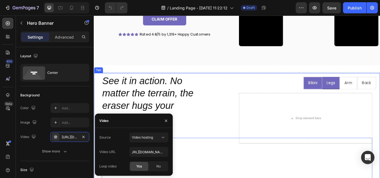
click at [343, 92] on p "Bikini" at bounding box center [348, 95] width 11 height 8
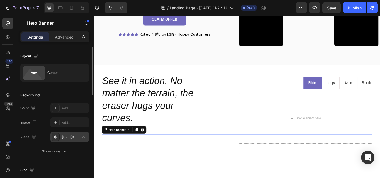
click at [70, 138] on div "https://cdn.shopify.com/videos/c/o/v/1307412d44404ad086374af34826af77.mp4" at bounding box center [70, 137] width 16 height 5
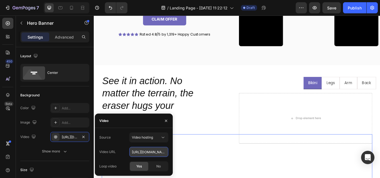
click at [143, 152] on input "https://cdn.shopify.com/videos/c/o/v/1307412d44404ad086374af34826af77.mp4" at bounding box center [148, 152] width 39 height 10
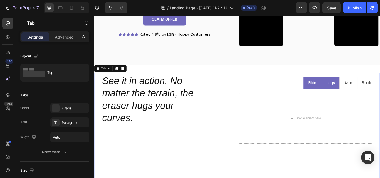
click at [359, 100] on li "Legs" at bounding box center [369, 94] width 21 height 15
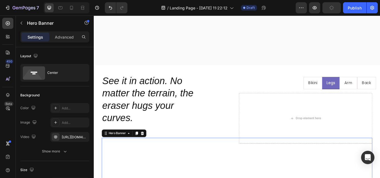
scroll to position [495, 0]
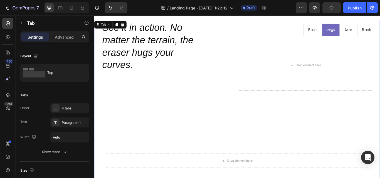
click at [365, 33] on p "Legs" at bounding box center [370, 32] width 10 height 8
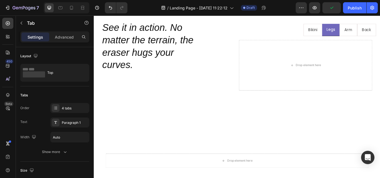
click at [360, 35] on li "Legs" at bounding box center [370, 32] width 20 height 15
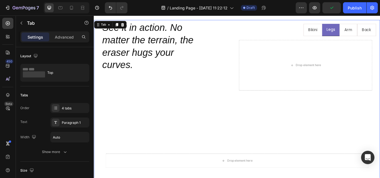
click at [360, 35] on li "Legs" at bounding box center [370, 32] width 20 height 15
click at [351, 36] on li "Bikini" at bounding box center [349, 32] width 22 height 15
click at [351, 36] on li "Bikini" at bounding box center [348, 32] width 21 height 15
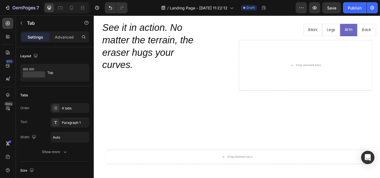
scroll to position [495, 0]
click at [369, 36] on p "Legs" at bounding box center [370, 33] width 10 height 8
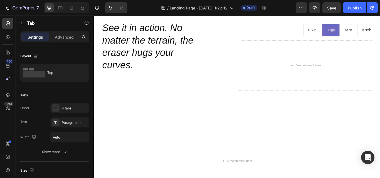
scroll to position [495, 0]
click at [369, 36] on p "Legs" at bounding box center [370, 33] width 10 height 8
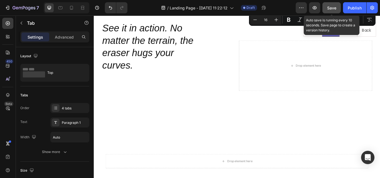
click at [330, 7] on span "Save" at bounding box center [331, 8] width 9 height 5
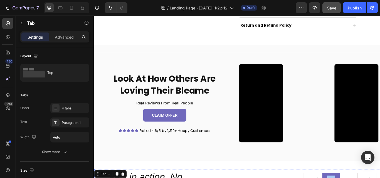
scroll to position [321, 0]
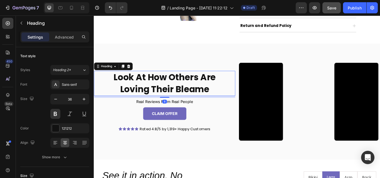
click at [192, 93] on h2 "Look At How Others Are Loving Their Bleame" at bounding box center [176, 94] width 164 height 29
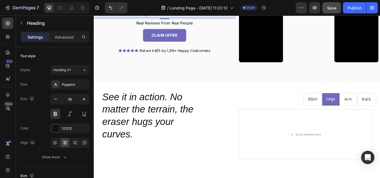
scroll to position [415, 0]
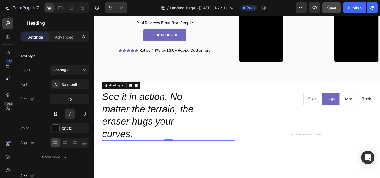
click at [176, 114] on h2 "See it in action. No matter the terrain, the eraser hugs your curves." at bounding box center [180, 132] width 155 height 59
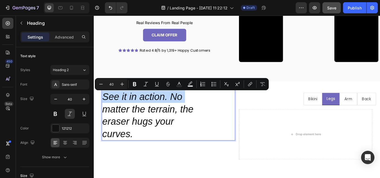
drag, startPoint x: 176, startPoint y: 114, endPoint x: 172, endPoint y: 114, distance: 3.9
click at [172, 114] on p "See it in action. No matter the terrain, the eraser hugs your curves." at bounding box center [180, 132] width 154 height 58
click at [179, 113] on p "See it in action. No matter the terrain, the eraser hugs your curves." at bounding box center [180, 132] width 154 height 58
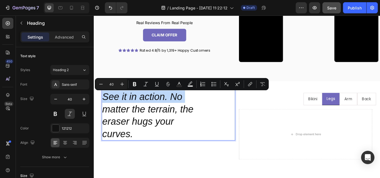
click at [188, 108] on p "See it in action. No matter the terrain, the eraser hugs your curves." at bounding box center [180, 132] width 154 height 58
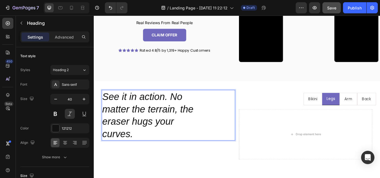
click at [181, 112] on p "See it in action. No matter the terrain, the eraser hugs your curves." at bounding box center [180, 132] width 154 height 58
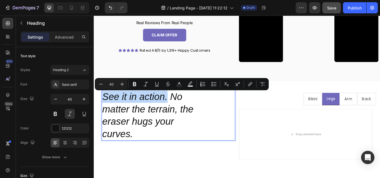
drag, startPoint x: 180, startPoint y: 112, endPoint x: 104, endPoint y: 115, distance: 75.7
click at [104, 115] on p "See it in action. No matter the terrain, the eraser hugs your curves." at bounding box center [180, 132] width 154 height 58
click at [180, 83] on icon "Editor contextual toolbar" at bounding box center [179, 84] width 6 height 6
type input "121212"
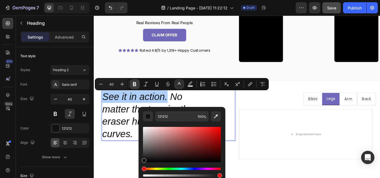
drag, startPoint x: 133, startPoint y: 83, endPoint x: 61, endPoint y: 67, distance: 73.7
click at [133, 83] on icon "Editor contextual toolbar" at bounding box center [135, 84] width 6 height 6
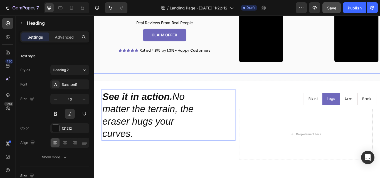
click at [180, 69] on div "Look At How Others Are Loving Their Bleame Heading Real Reviews From Real Peopl…" at bounding box center [176, 24] width 164 height 91
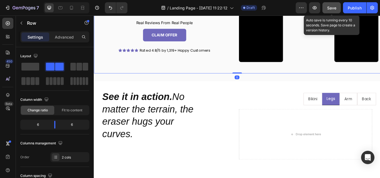
click at [330, 7] on span "Save" at bounding box center [331, 8] width 9 height 5
click at [332, 9] on span "Save" at bounding box center [331, 8] width 9 height 5
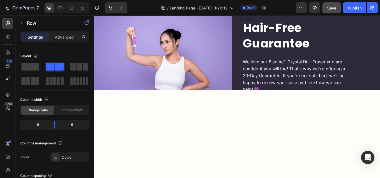
scroll to position [1369, 0]
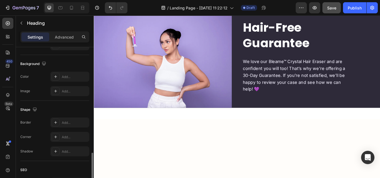
scroll to position [214, 0]
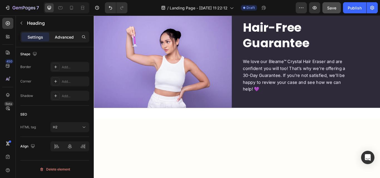
click at [60, 38] on p "Advanced" at bounding box center [64, 37] width 19 height 6
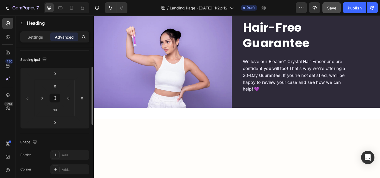
scroll to position [54, 0]
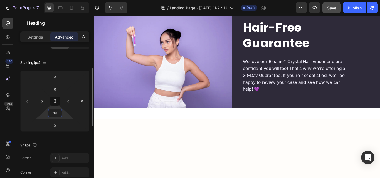
click at [58, 110] on input "18" at bounding box center [54, 113] width 11 height 8
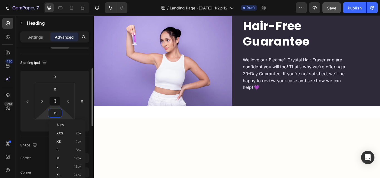
type input "10"
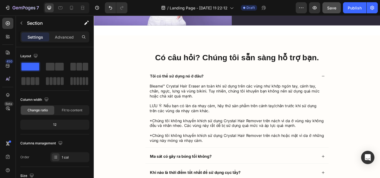
scroll to position [1651, 0]
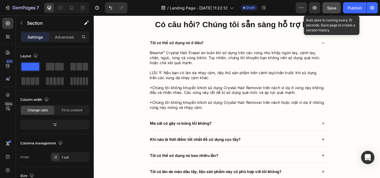
click at [331, 9] on span "Save" at bounding box center [331, 8] width 9 height 5
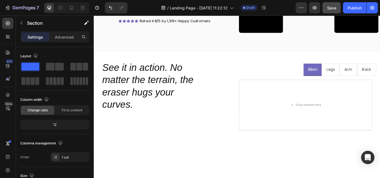
scroll to position [449, 0]
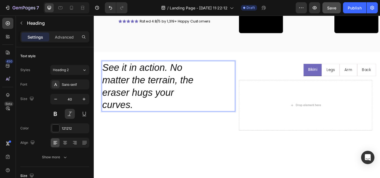
click at [174, 79] on h2 "See it in action. No matter the terrain, the eraser hugs your curves." at bounding box center [180, 98] width 155 height 59
click at [174, 79] on p "See it in action. No matter the terrain, the eraser hugs your curves." at bounding box center [180, 98] width 154 height 58
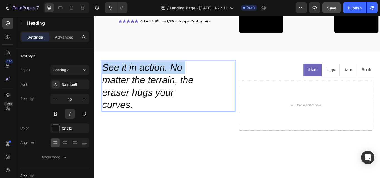
click at [174, 79] on p "See it in action. No matter the terrain, the eraser hugs your curves." at bounding box center [180, 98] width 154 height 58
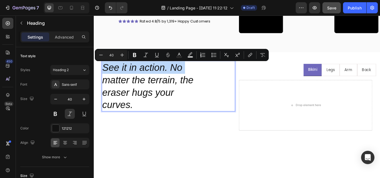
click at [174, 79] on p "See it in action. No matter the terrain, the eraser hugs your curves." at bounding box center [180, 98] width 154 height 58
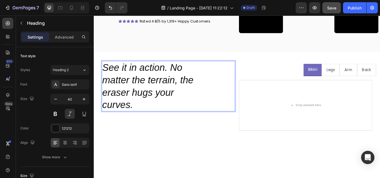
click at [179, 78] on p "See it in action. No matter the terrain, the eraser hugs your curves." at bounding box center [180, 98] width 154 height 58
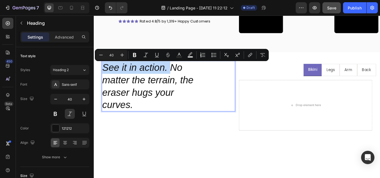
drag, startPoint x: 179, startPoint y: 78, endPoint x: 107, endPoint y: 76, distance: 72.0
click at [107, 76] on p "See it in action. No matter the terrain, the eraser hugs your curves." at bounding box center [180, 98] width 154 height 58
drag, startPoint x: 135, startPoint y: 57, endPoint x: 98, endPoint y: 76, distance: 41.5
click at [135, 57] on icon "Editor contextual toolbar" at bounding box center [135, 55] width 6 height 6
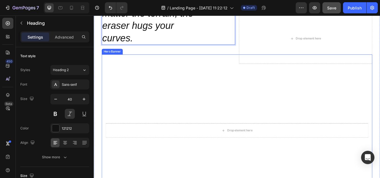
scroll to position [527, 0]
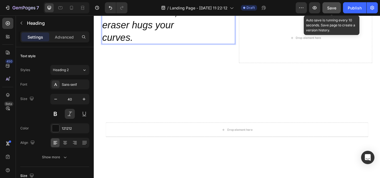
click at [328, 12] on button "Save" at bounding box center [331, 7] width 18 height 11
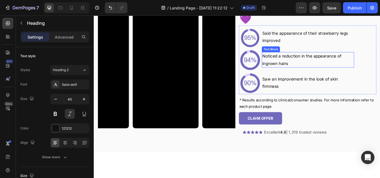
scroll to position [933, 0]
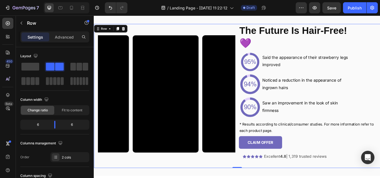
click at [247, 36] on div "Video Video Video Video Carousel" at bounding box center [178, 108] width 160 height 164
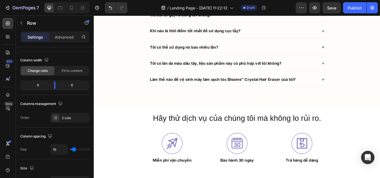
scroll to position [1854, 0]
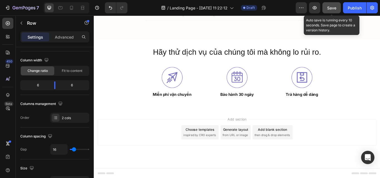
click at [328, 3] on button "Save" at bounding box center [331, 7] width 18 height 11
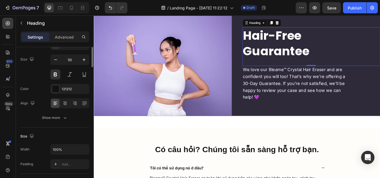
scroll to position [0, 0]
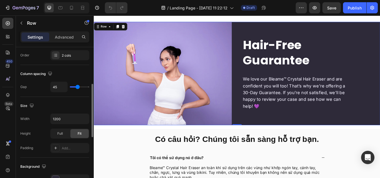
scroll to position [102, 0]
click at [44, 134] on div "Height Full Fit" at bounding box center [54, 133] width 69 height 10
click at [56, 136] on div "Full" at bounding box center [60, 133] width 18 height 9
click at [82, 121] on icon "button" at bounding box center [84, 119] width 6 height 6
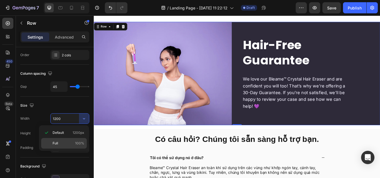
click at [58, 143] on p "Full 100%" at bounding box center [69, 143] width 32 height 5
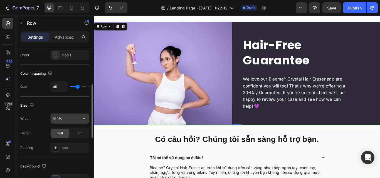
click at [69, 120] on input "100%" at bounding box center [70, 119] width 38 height 10
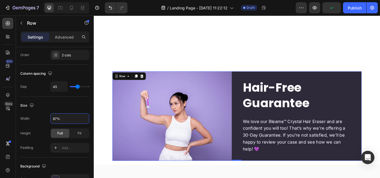
scroll to position [1411, 0]
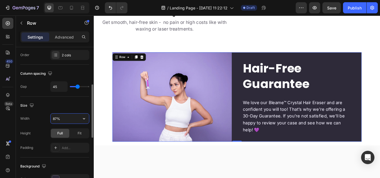
click at [60, 120] on input "87%" at bounding box center [70, 119] width 38 height 10
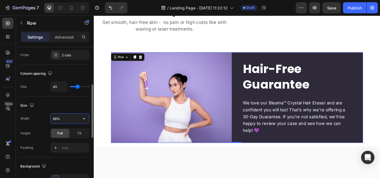
type input "89%"
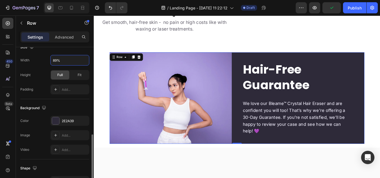
scroll to position [183, 0]
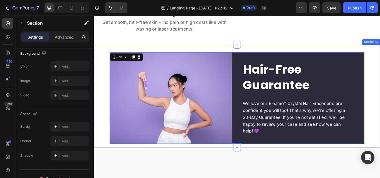
click at [294, 100] on div "Image Hair-Free Guarantee Heading We love our Bleame™ Crystal Hair Eraser and a…" at bounding box center [260, 110] width 333 height 120
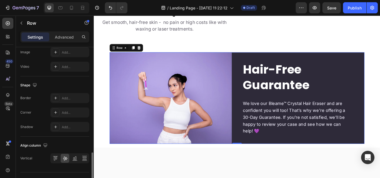
scroll to position [256, 0]
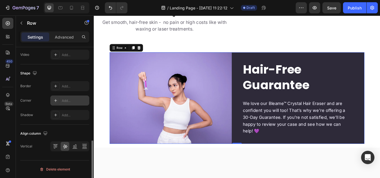
click at [64, 104] on div "Add..." at bounding box center [69, 101] width 39 height 10
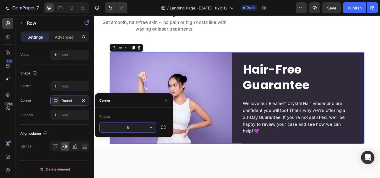
click at [131, 131] on input "8" at bounding box center [127, 128] width 56 height 10
type input "30"
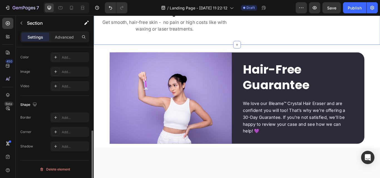
scroll to position [0, 0]
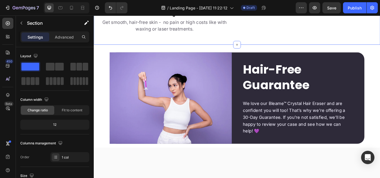
click at [272, 50] on div "What Makes Bleame So Special? Heading Bleame vs Waxing vs Laser: Heading Get sm…" at bounding box center [260, 13] width 333 height 73
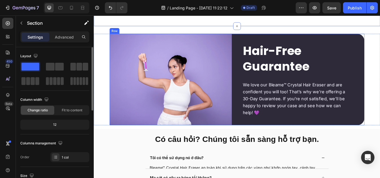
scroll to position [1433, 0]
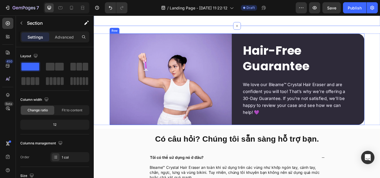
click at [272, 92] on div "Hair-Free Guarantee Heading We love our Bleame™ Crystal Hair Eraser and are con…" at bounding box center [338, 90] width 142 height 107
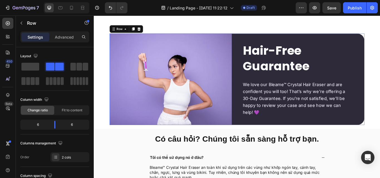
click at [272, 92] on div "Hair-Free Guarantee Heading We love our Bleame™ Crystal Hair Eraser and are con…" at bounding box center [338, 90] width 142 height 107
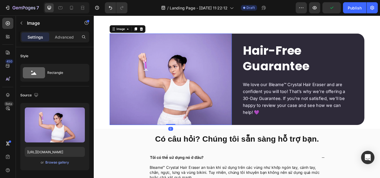
click at [244, 114] on img at bounding box center [183, 90] width 142 height 107
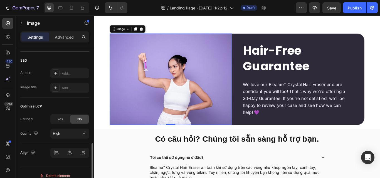
scroll to position [273, 0]
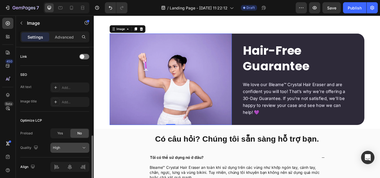
drag, startPoint x: 70, startPoint y: 134, endPoint x: 67, endPoint y: 149, distance: 14.9
click at [67, 149] on div "Preload Yes No Quality High" at bounding box center [54, 140] width 69 height 24
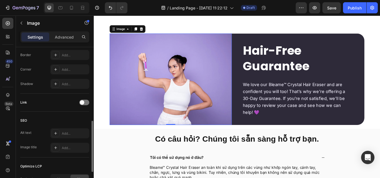
scroll to position [206, 0]
click at [66, 73] on div "Add..." at bounding box center [69, 70] width 39 height 10
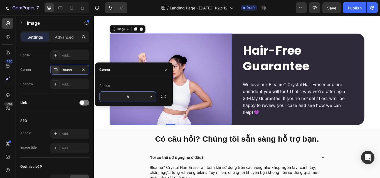
click at [135, 97] on input "8" at bounding box center [127, 97] width 56 height 10
type input "30"
click at [164, 98] on icon "button" at bounding box center [163, 97] width 6 height 6
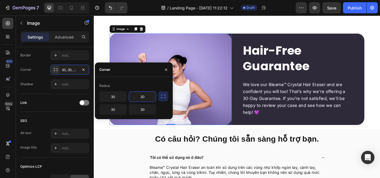
click at [142, 95] on input "30" at bounding box center [142, 97] width 27 height 10
type input "0"
click at [142, 109] on input "30" at bounding box center [142, 109] width 27 height 10
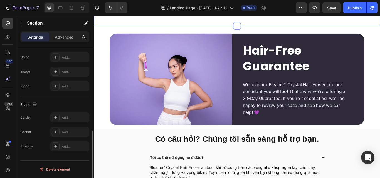
scroll to position [0, 0]
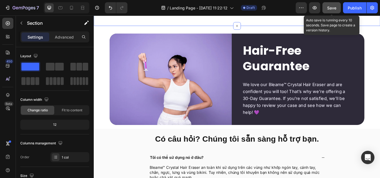
click at [332, 8] on span "Save" at bounding box center [331, 8] width 9 height 5
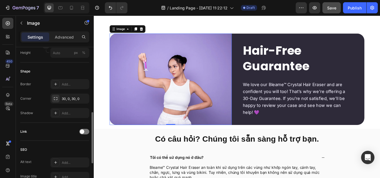
scroll to position [176, 0]
click at [74, 98] on div "30, 0, 30, 0" at bounding box center [70, 100] width 16 height 5
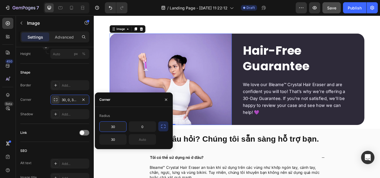
click at [117, 126] on input "30" at bounding box center [112, 127] width 27 height 10
type input "20"
click at [119, 137] on input "30" at bounding box center [112, 139] width 27 height 10
type input "20"
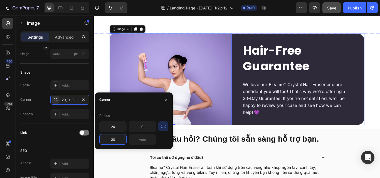
click at [252, 143] on div "Image 0 Hair-Free Guarantee Heading We love our Bleame™ Crystal Hair Eraser and…" at bounding box center [260, 90] width 297 height 107
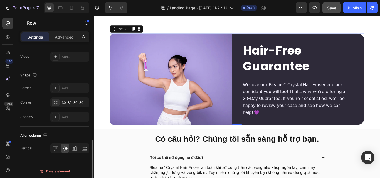
scroll to position [254, 0]
click at [64, 103] on div "30, 30, 30, 30" at bounding box center [70, 102] width 16 height 5
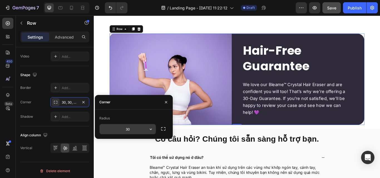
click at [134, 129] on input "30" at bounding box center [127, 129] width 56 height 10
type input "20"
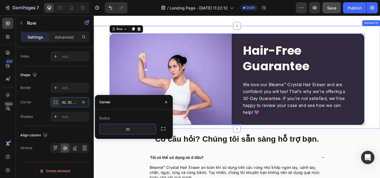
click at [246, 78] on div "Image Hair-Free Guarantee Heading We love our Bleame™ Crystal Hair Eraser and a…" at bounding box center [260, 88] width 333 height 120
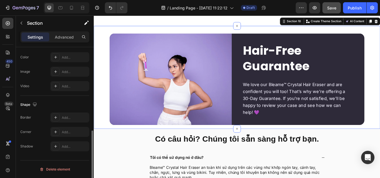
scroll to position [0, 0]
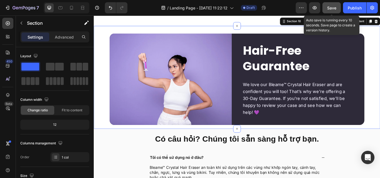
click at [336, 7] on span "Save" at bounding box center [331, 8] width 9 height 5
